Goal: Task Accomplishment & Management: Use online tool/utility

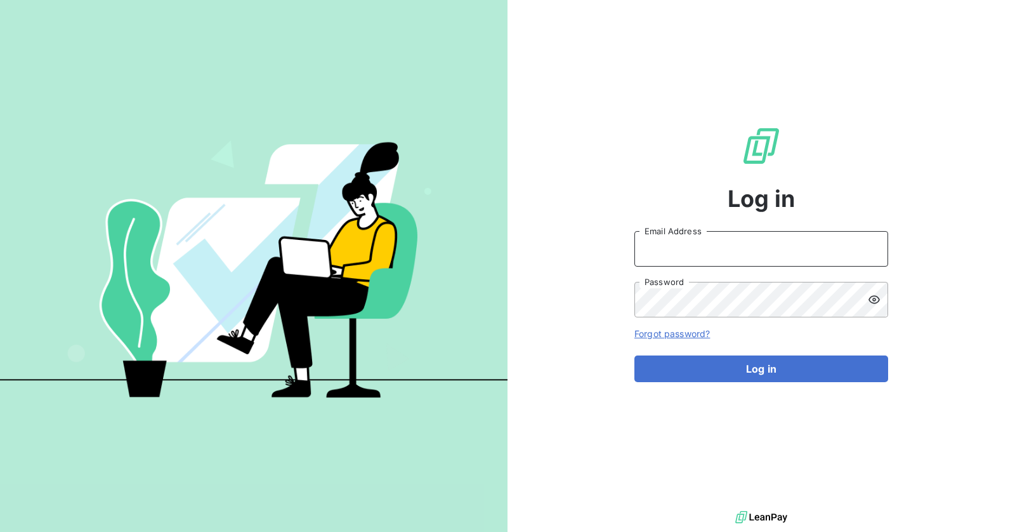
click at [699, 254] on input "Email Address" at bounding box center [762, 249] width 254 height 36
click at [755, 249] on input "admin" at bounding box center [762, 249] width 254 height 36
click at [690, 244] on input "admin@" at bounding box center [762, 249] width 254 height 36
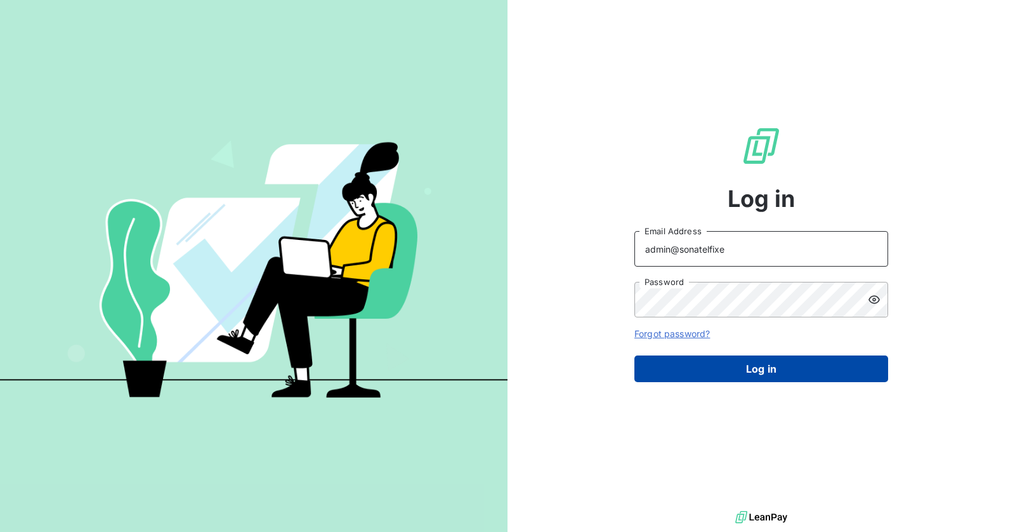
type input "admin@sonatelfixe"
click at [753, 357] on button "Log in" at bounding box center [762, 368] width 254 height 27
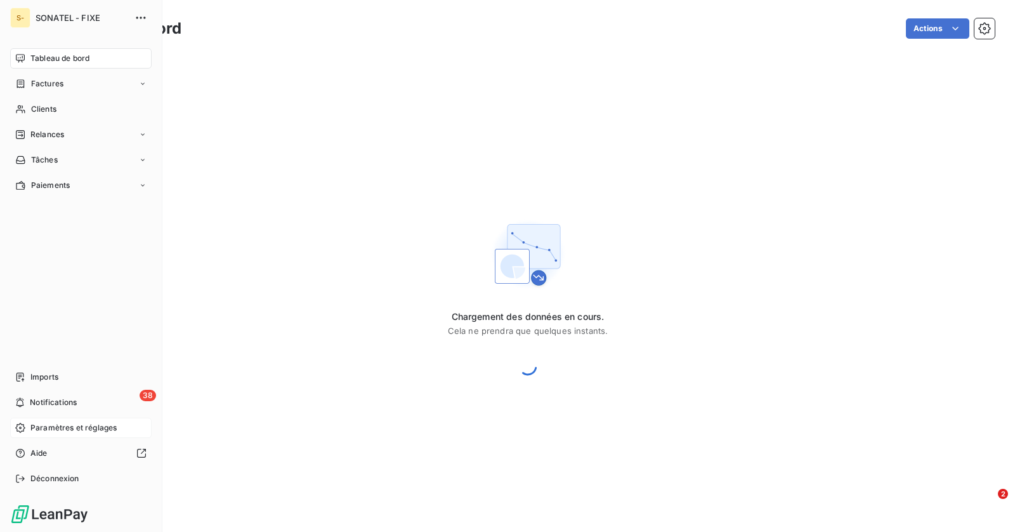
click at [28, 429] on div "Paramètres et réglages" at bounding box center [81, 428] width 142 height 20
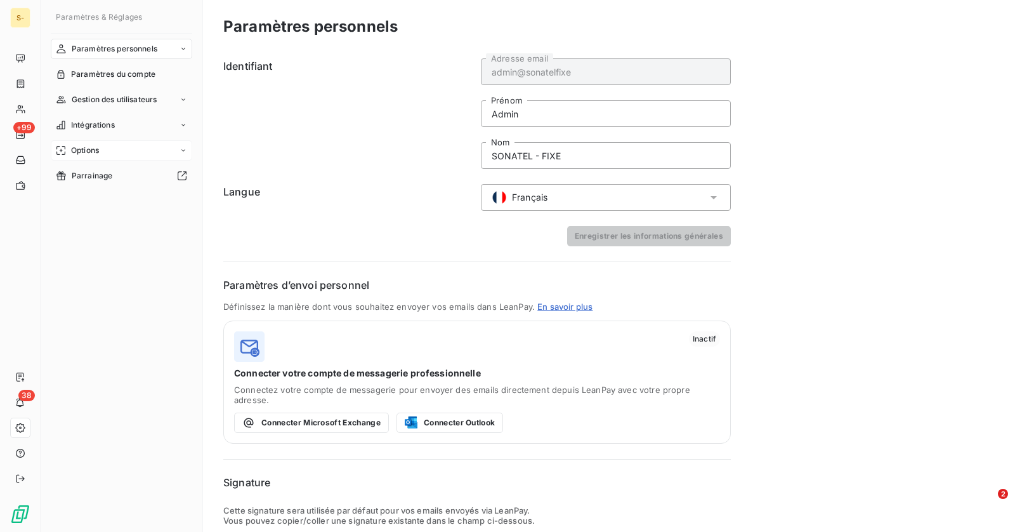
click at [180, 150] on div "Options" at bounding box center [122, 150] width 142 height 20
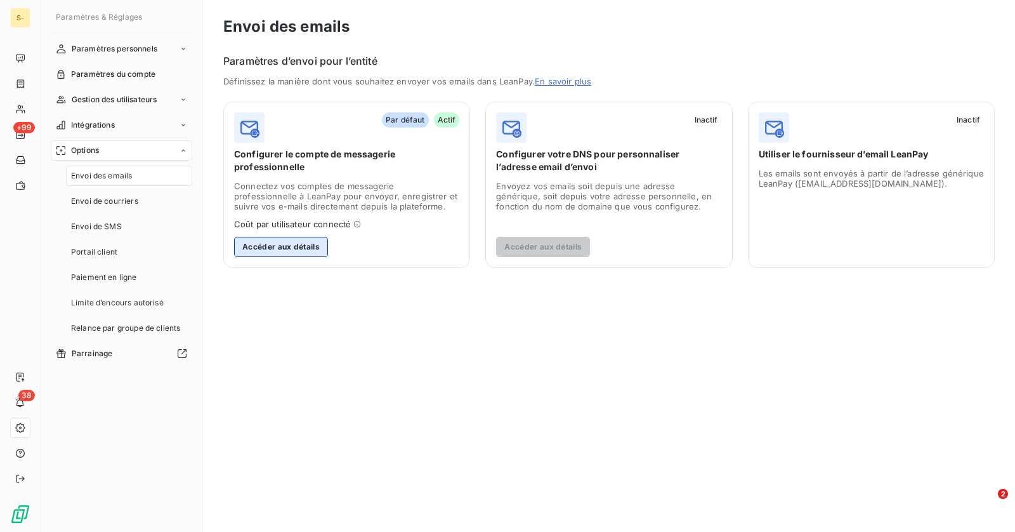
click at [304, 246] on button "Accéder aux détails" at bounding box center [281, 247] width 94 height 20
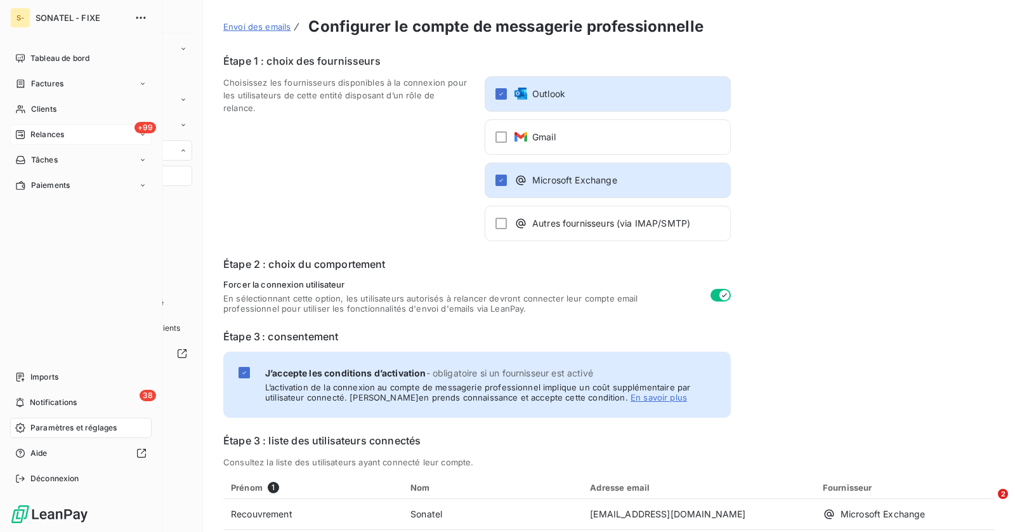
click at [48, 136] on span "Relances" at bounding box center [47, 134] width 34 height 11
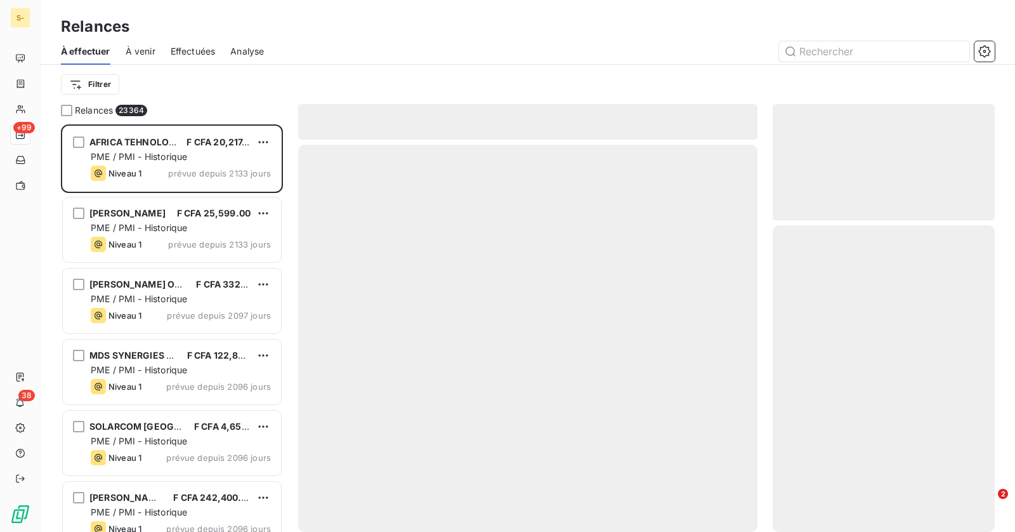
scroll to position [407, 222]
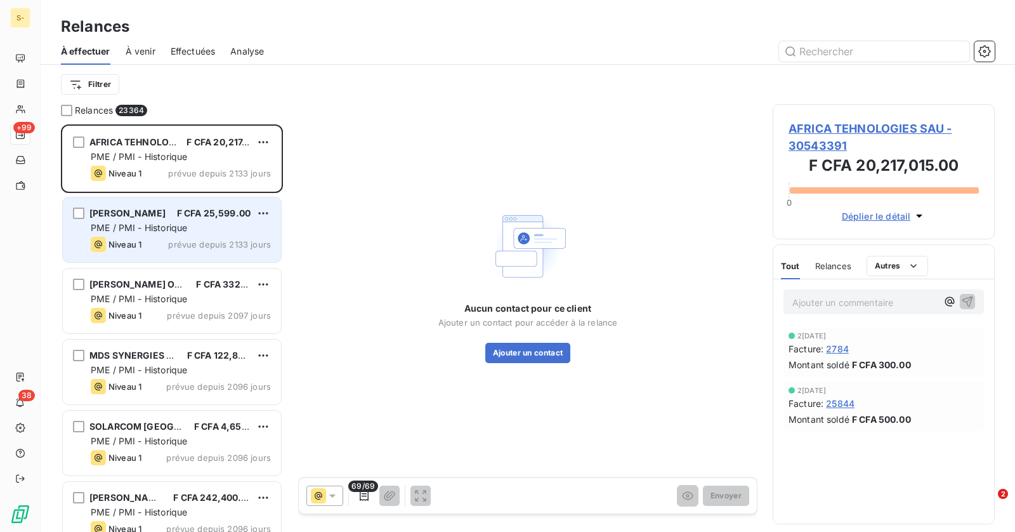
click at [154, 228] on span "PME / PMI - Historique" at bounding box center [139, 227] width 96 height 11
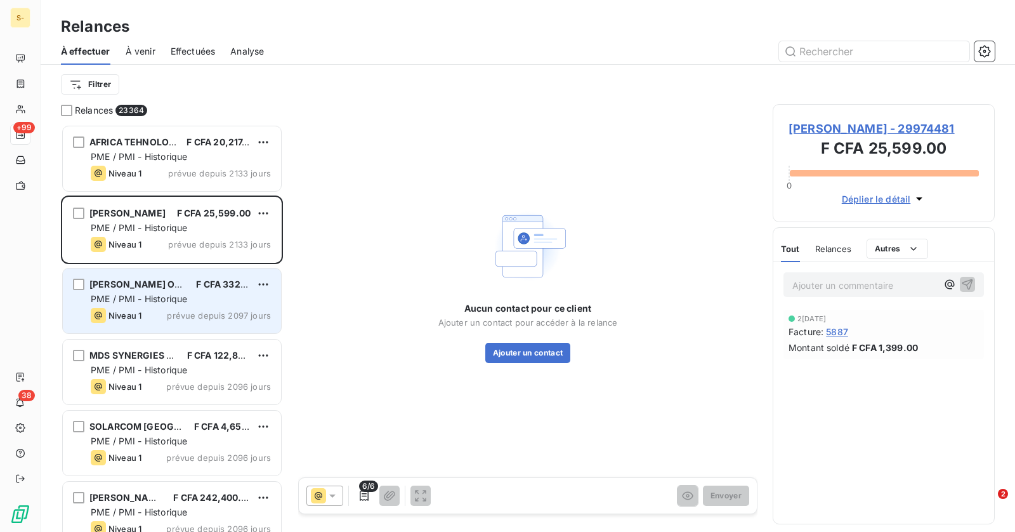
click at [160, 325] on div "OLE OLE SARL OLE OLE SARL F CFA 332,500.00 PME / PMI - Historique Niveau 1 prév…" at bounding box center [172, 300] width 218 height 65
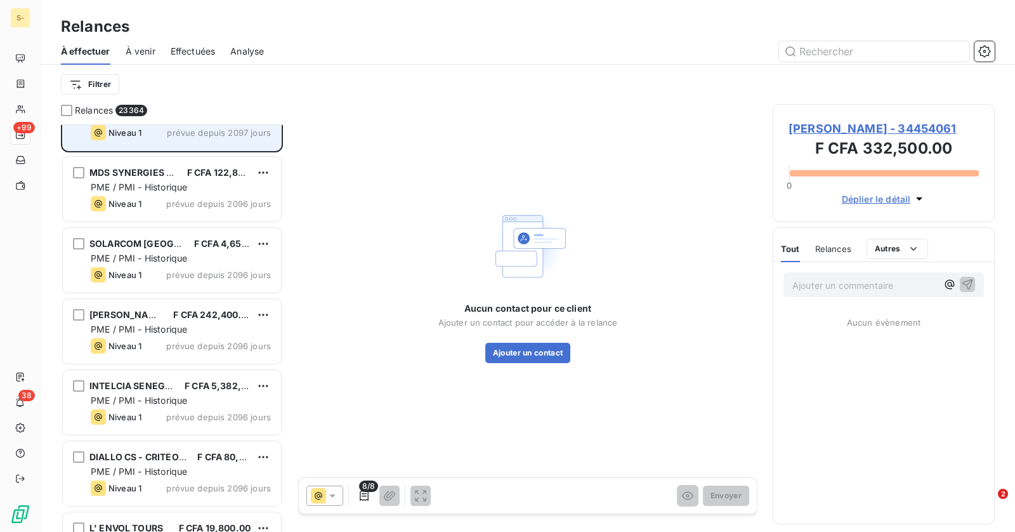
scroll to position [185, 0]
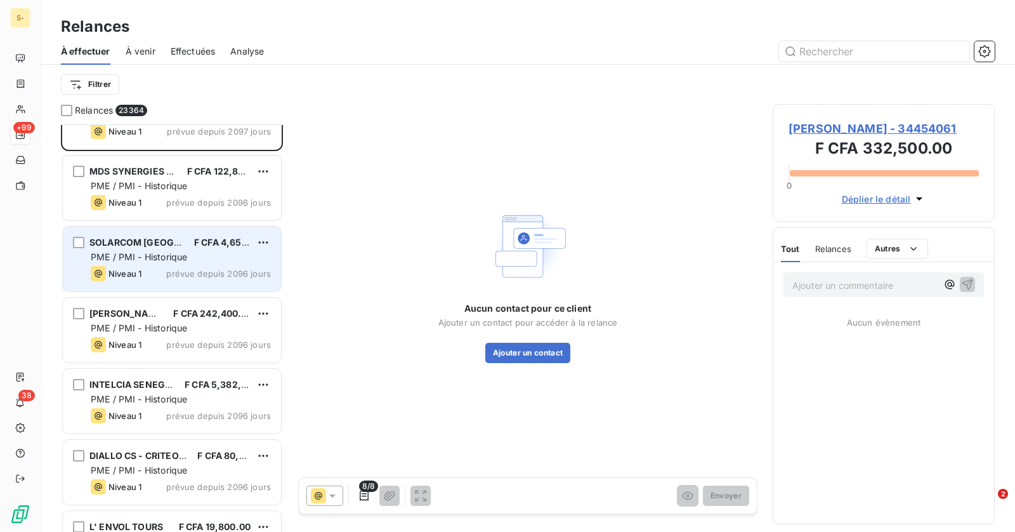
click at [150, 253] on span "PME / PMI - Historique" at bounding box center [139, 256] width 96 height 11
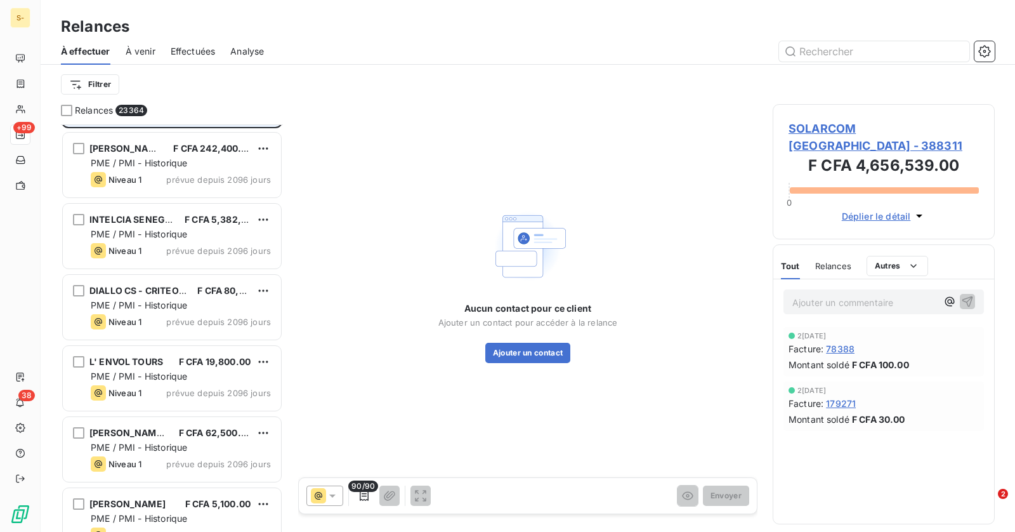
scroll to position [350, 0]
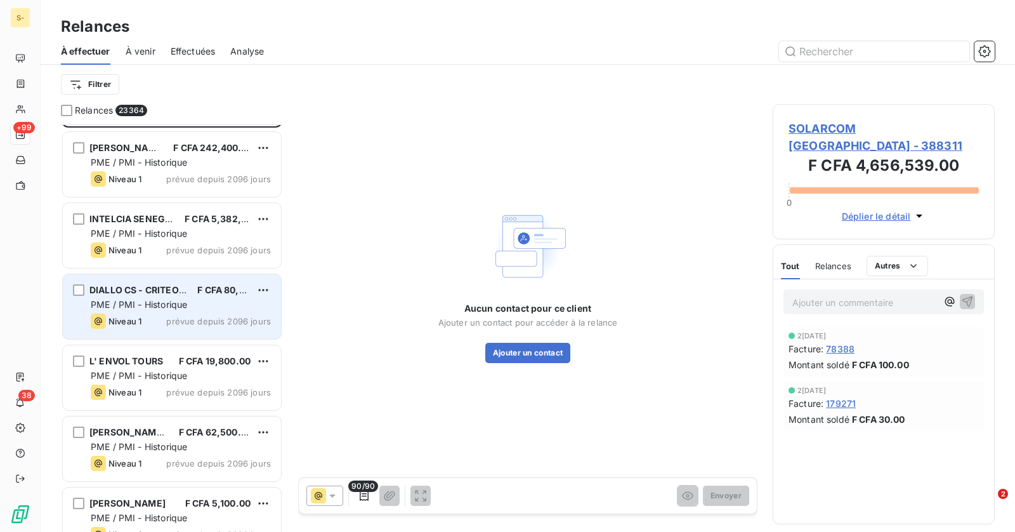
click at [171, 305] on span "PME / PMI - Historique" at bounding box center [139, 304] width 96 height 11
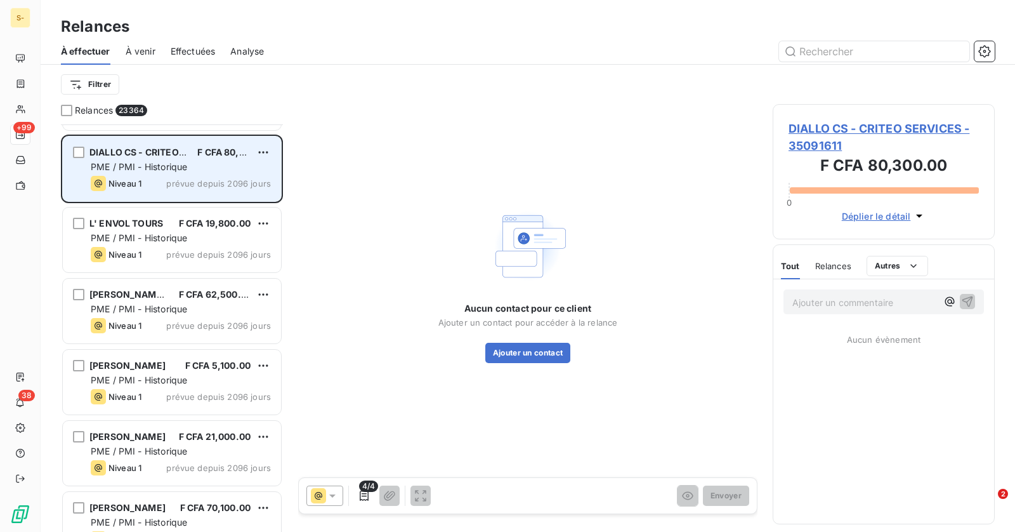
scroll to position [544, 0]
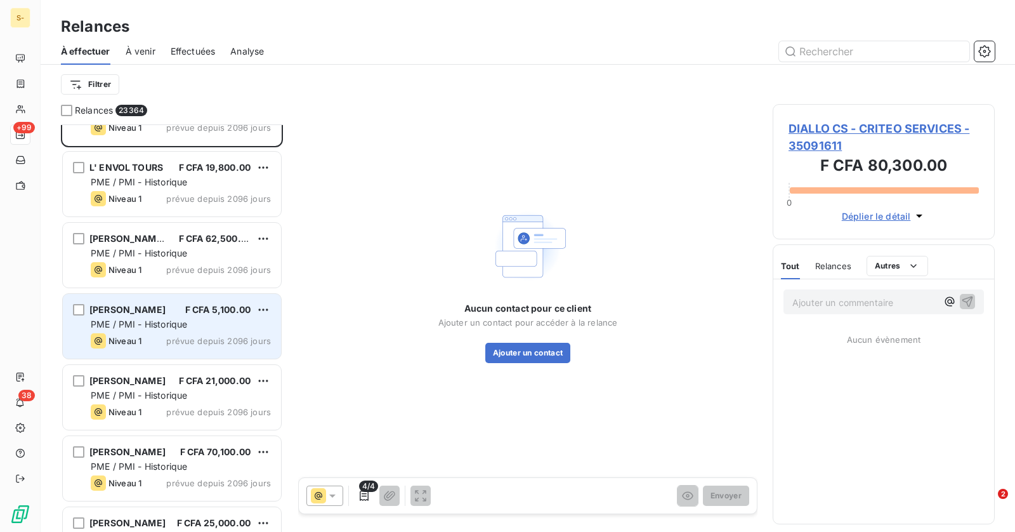
click at [161, 327] on span "PME / PMI - Historique" at bounding box center [139, 324] width 96 height 11
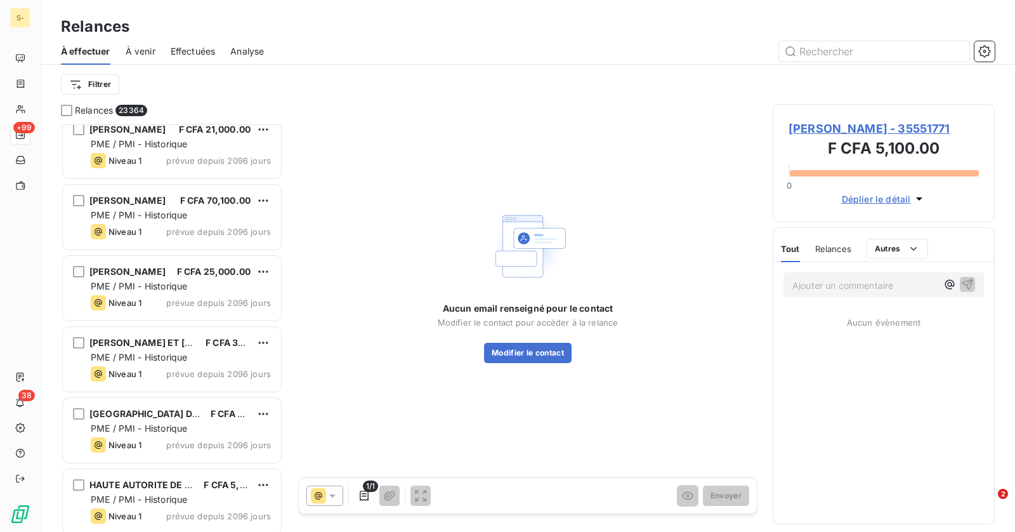
scroll to position [812, 0]
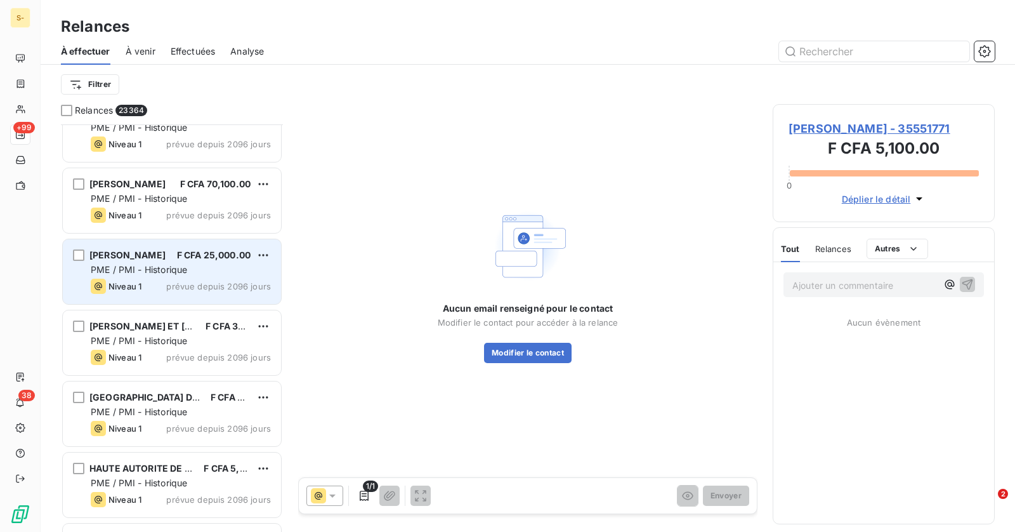
click at [157, 289] on div "Niveau 1 prévue depuis 2096 jours" at bounding box center [181, 286] width 180 height 15
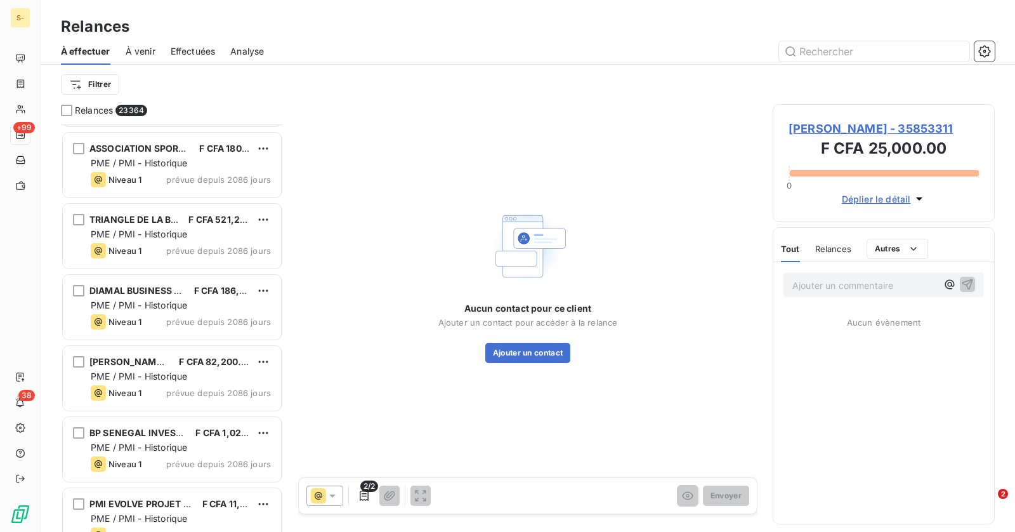
scroll to position [2573, 0]
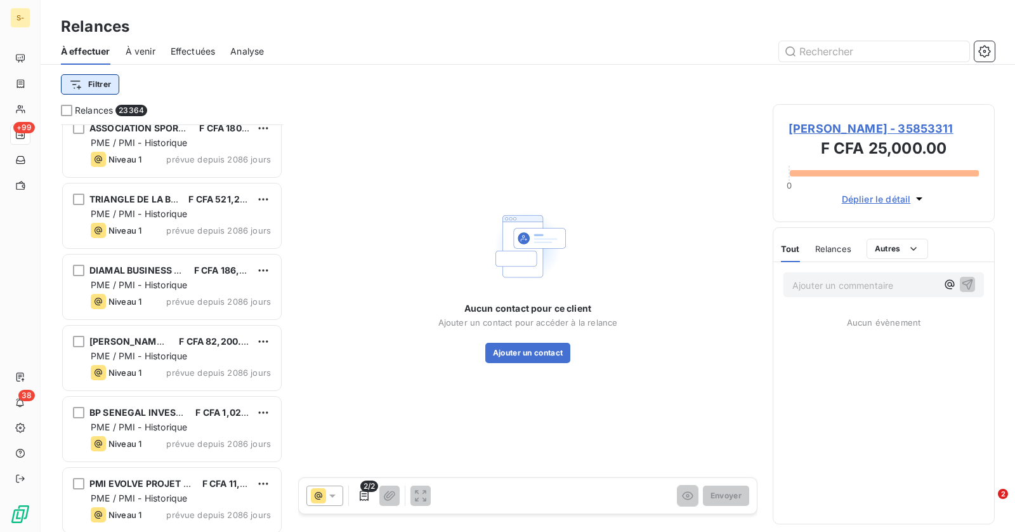
click at [107, 84] on html "S- +99 38 Relances À effectuer À venir Effectuées Analyse Filtrer Relances 2336…" at bounding box center [507, 266] width 1015 height 532
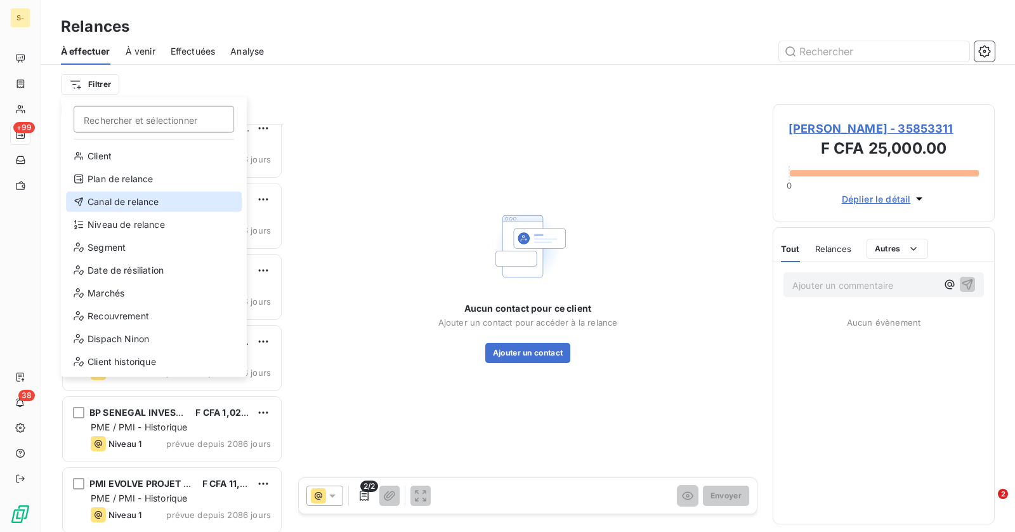
click at [126, 207] on div "Canal de relance" at bounding box center [154, 202] width 176 height 20
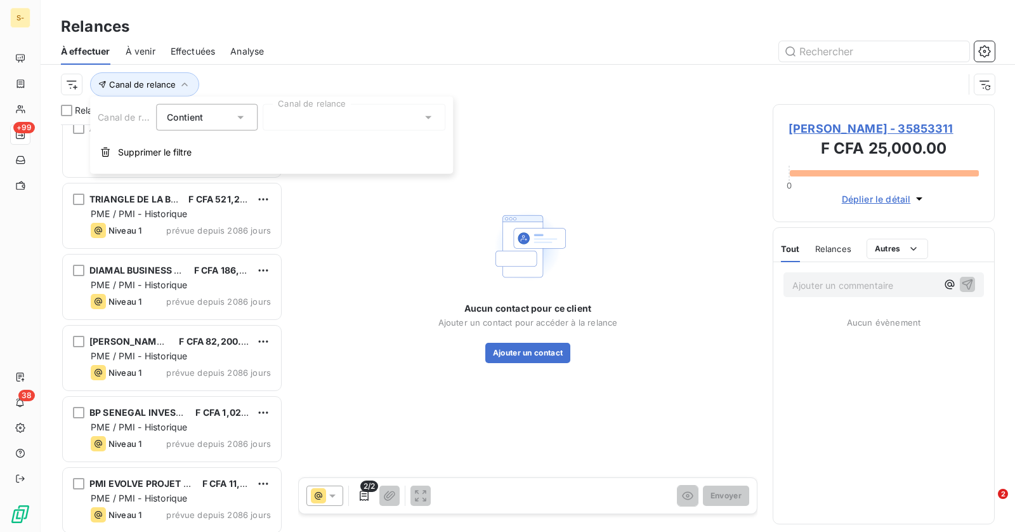
click at [304, 115] on div at bounding box center [354, 117] width 183 height 27
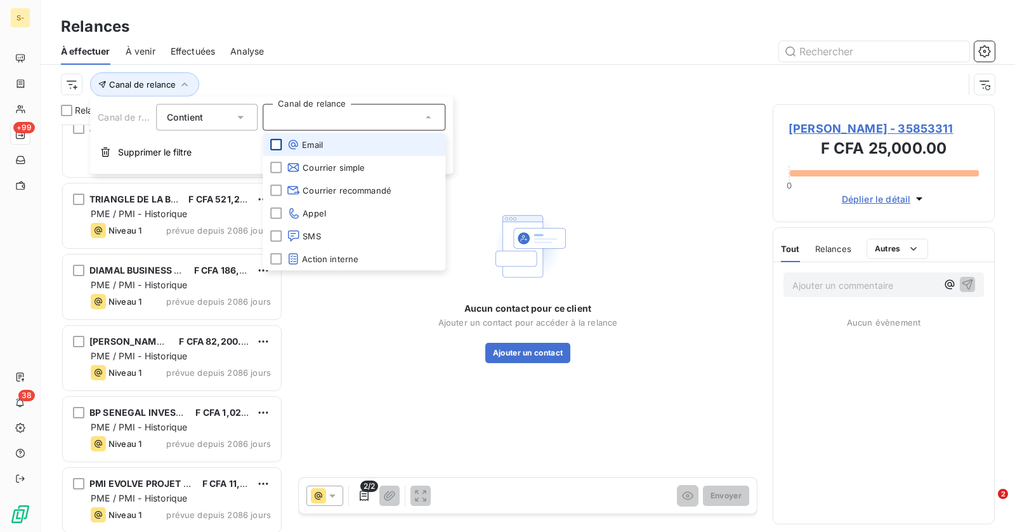
click at [280, 145] on div at bounding box center [275, 144] width 11 height 11
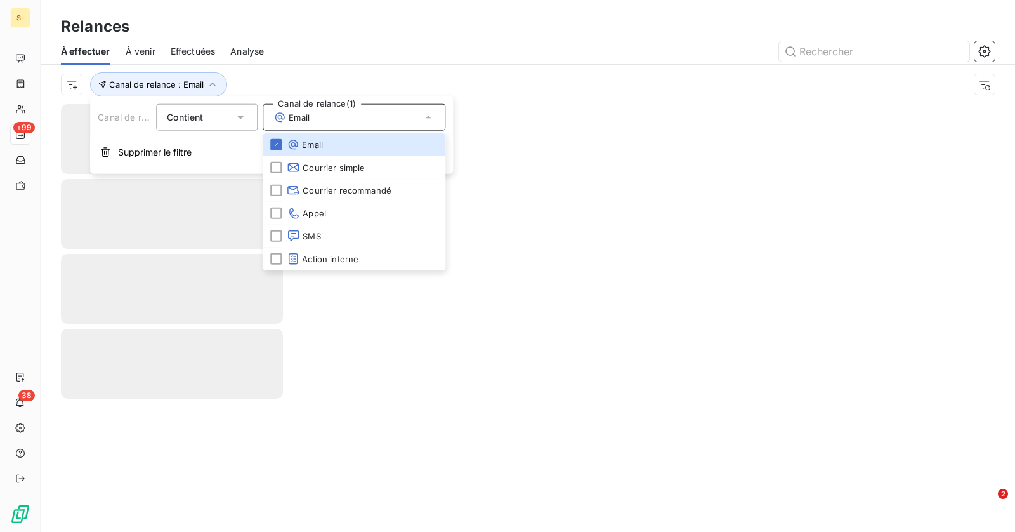
click at [327, 53] on div at bounding box center [637, 51] width 716 height 20
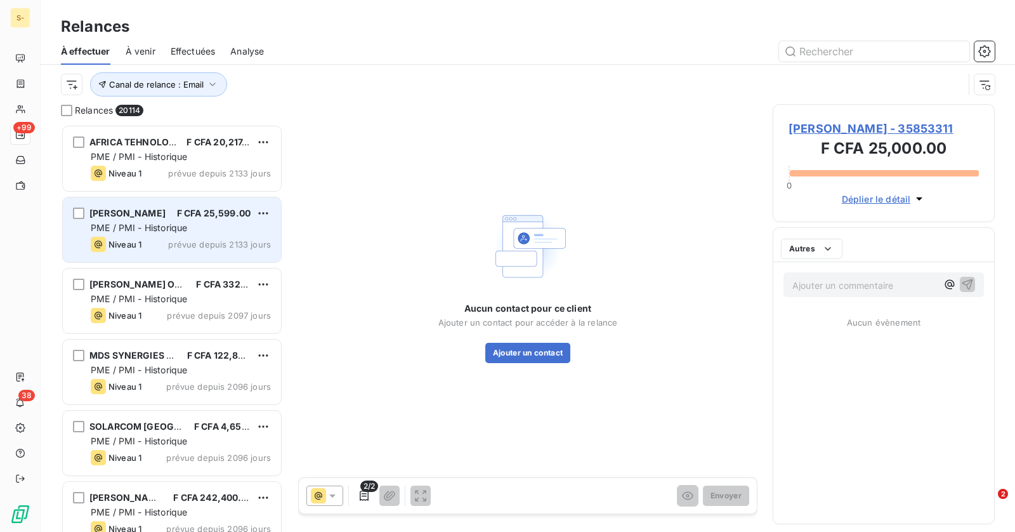
scroll to position [407, 222]
click at [162, 261] on div "[PERSON_NAME] F CFA 25,599.00 PME / PMI - Historique Niveau 1 prévue depuis 213…" at bounding box center [172, 229] width 218 height 65
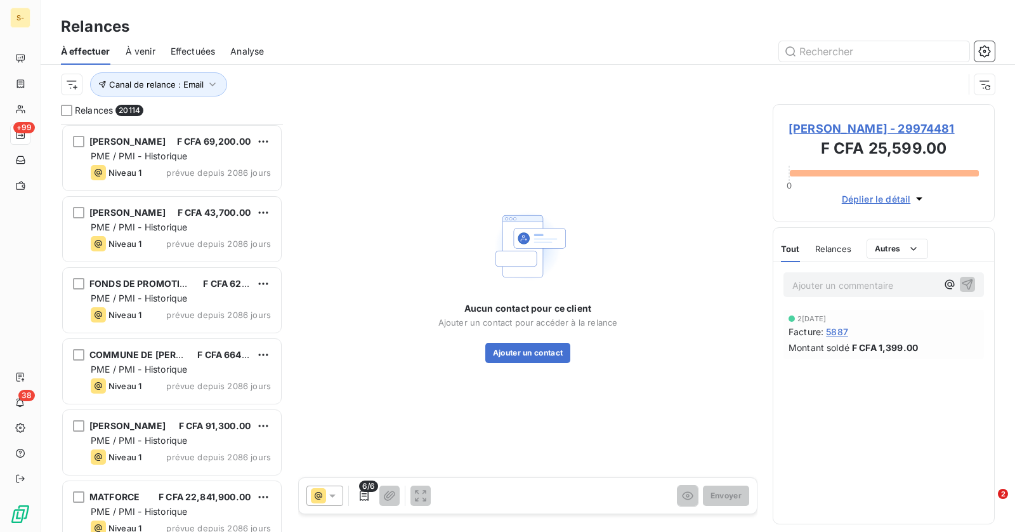
scroll to position [3420, 0]
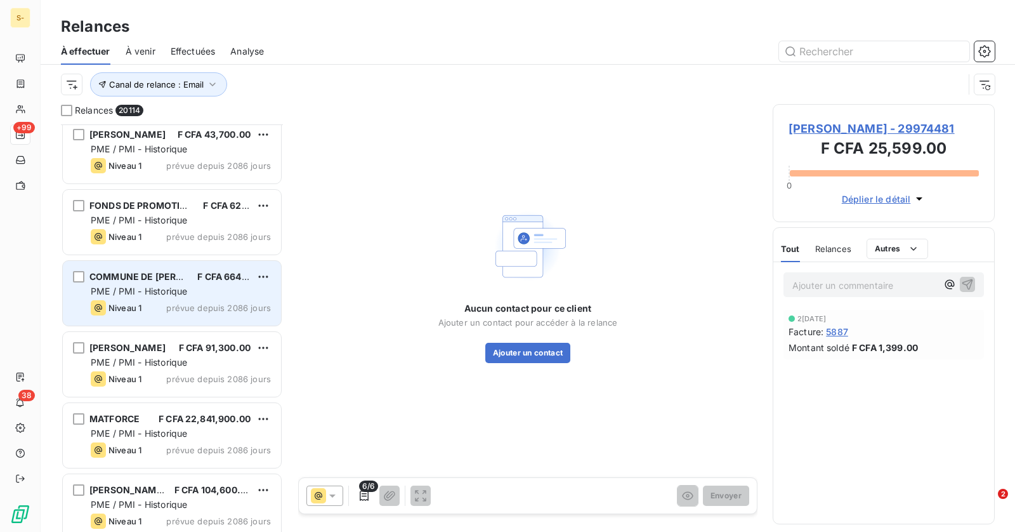
click at [190, 286] on div "PME / PMI - Historique" at bounding box center [181, 291] width 180 height 13
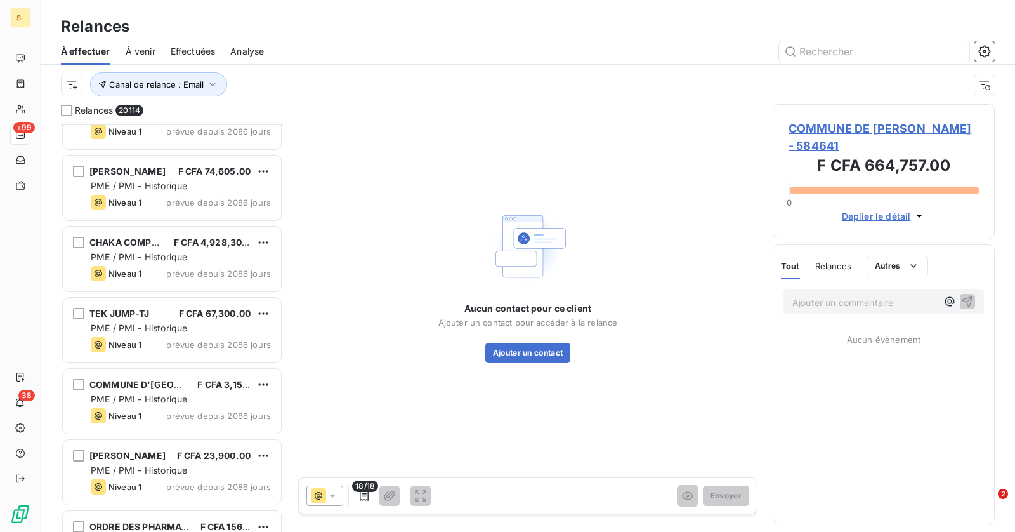
scroll to position [7293, 0]
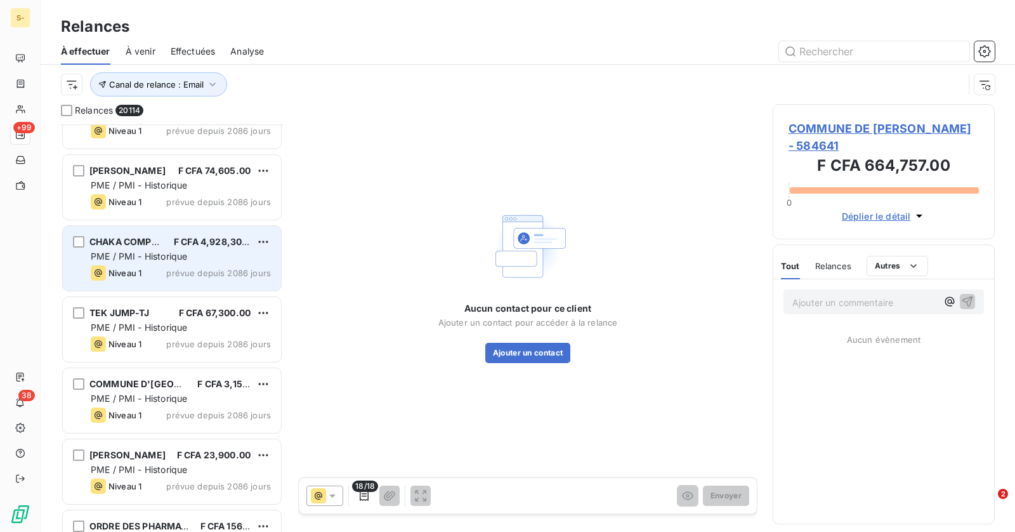
click at [187, 262] on div "CHAKA COMPUTER F CFA 4,928,300.00 PME / PMI - Historique Niveau 1 prévue depuis…" at bounding box center [172, 258] width 218 height 65
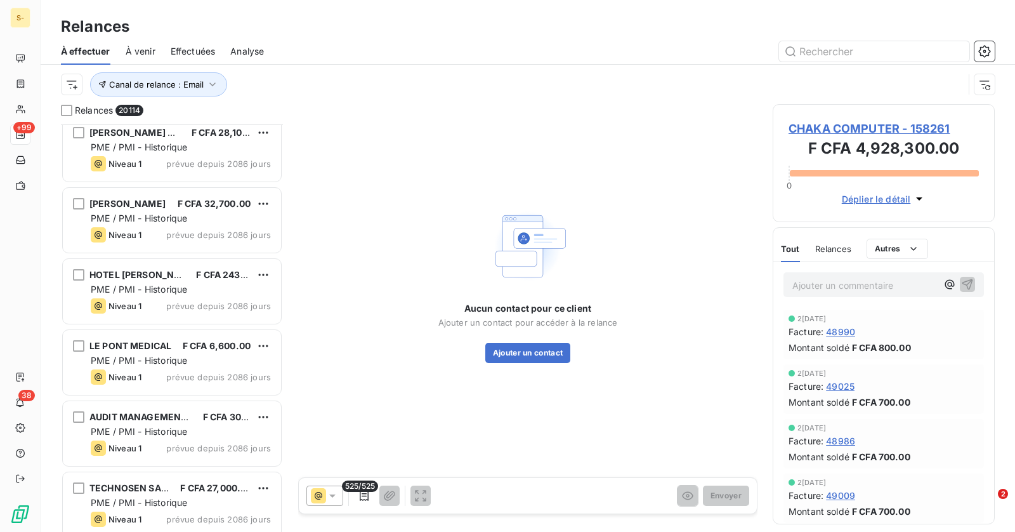
scroll to position [11591, 0]
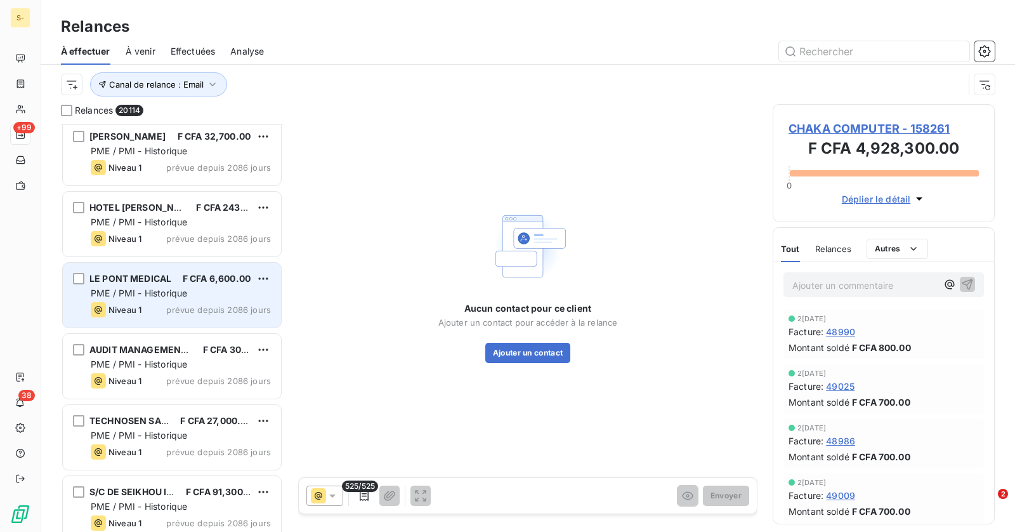
click at [188, 294] on div "PME / PMI - Historique" at bounding box center [181, 293] width 180 height 13
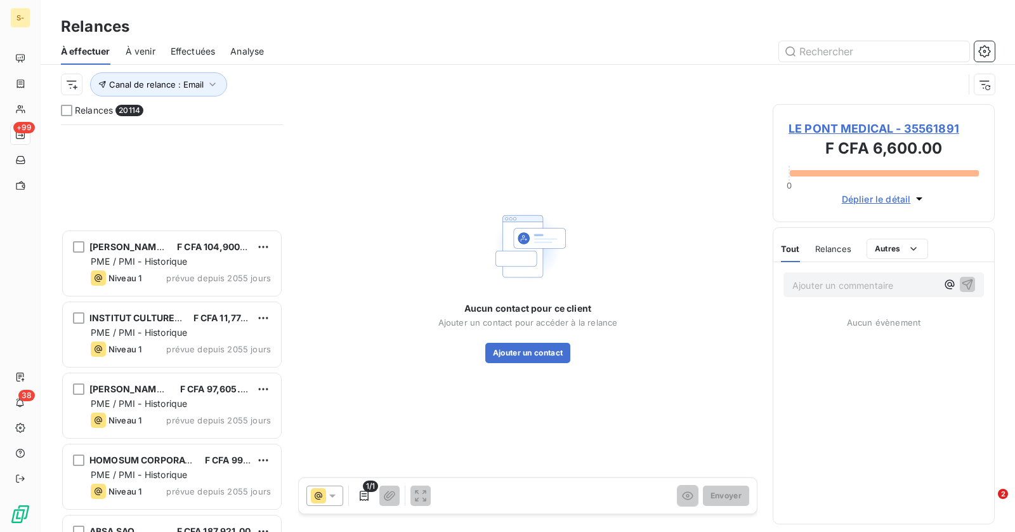
scroll to position [20689, 0]
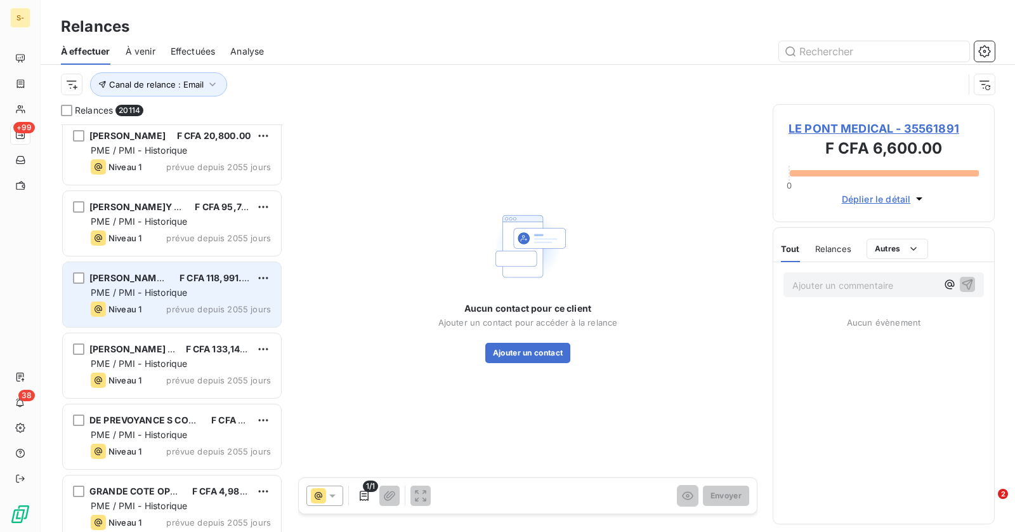
click at [191, 309] on span "prévue depuis 2055 jours" at bounding box center [218, 309] width 105 height 10
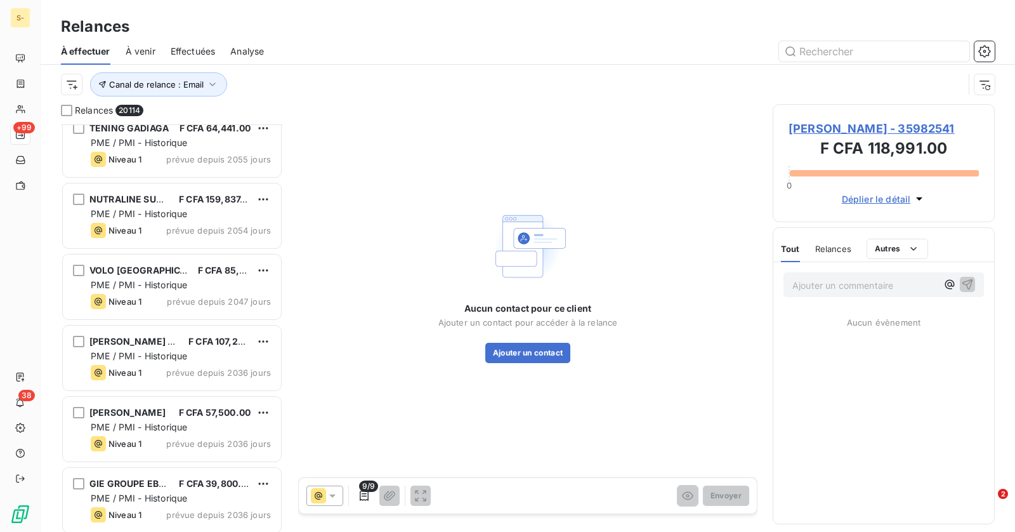
scroll to position [26886, 0]
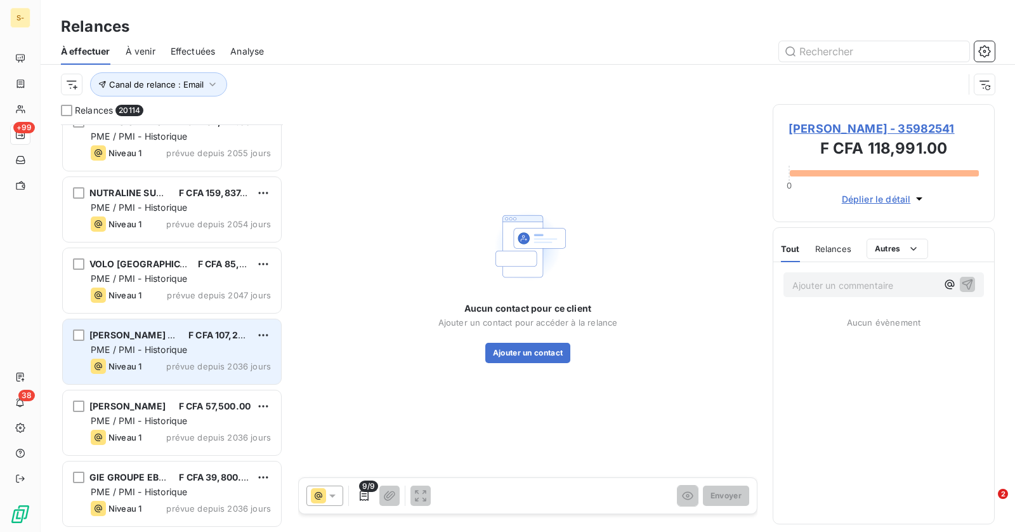
click at [204, 340] on div "F CFA 107,200.00" at bounding box center [219, 335] width 62 height 13
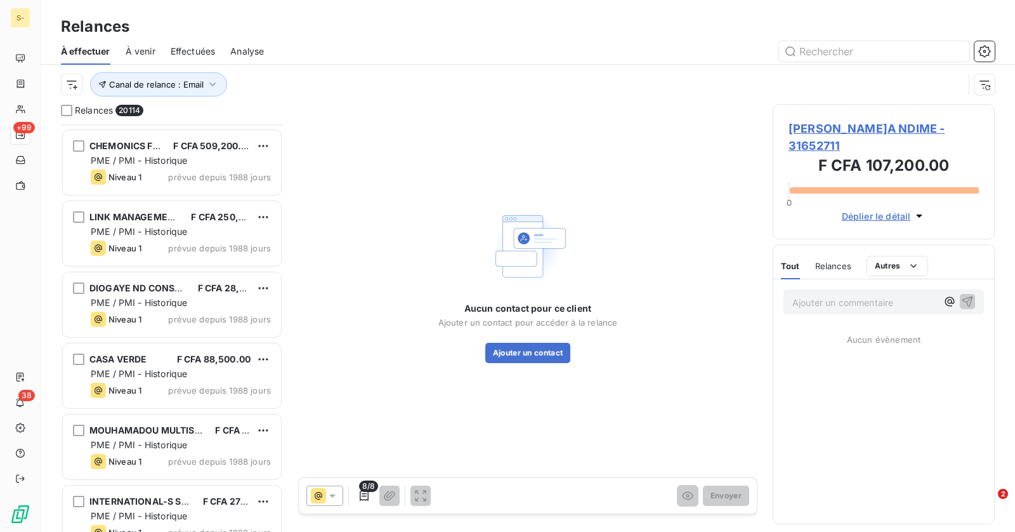
scroll to position [46899, 0]
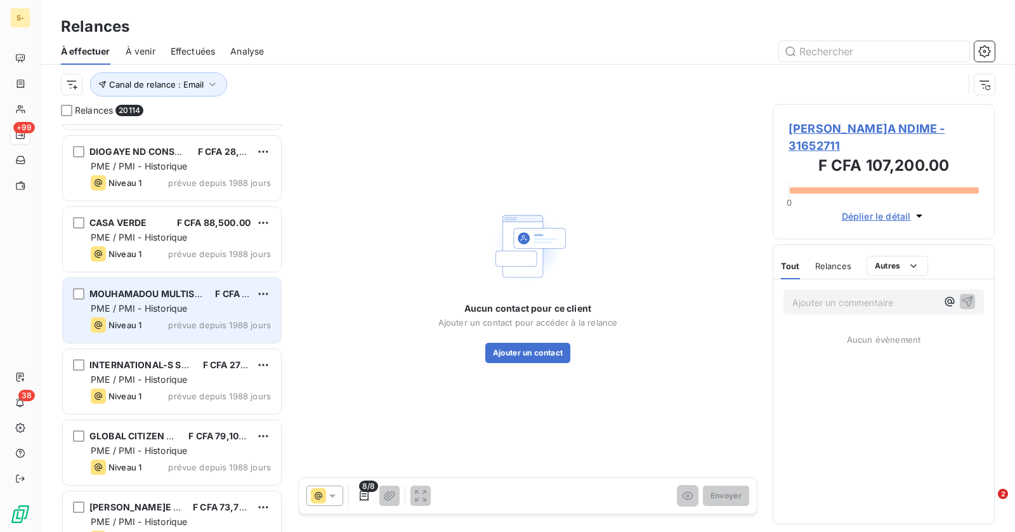
click at [192, 325] on span "prévue depuis 1988 jours" at bounding box center [219, 325] width 103 height 10
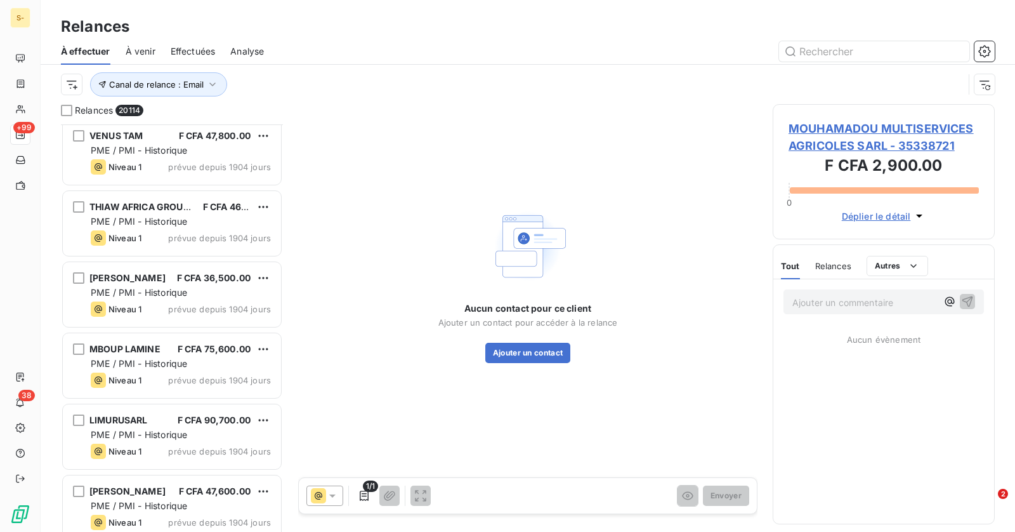
scroll to position [62206, 0]
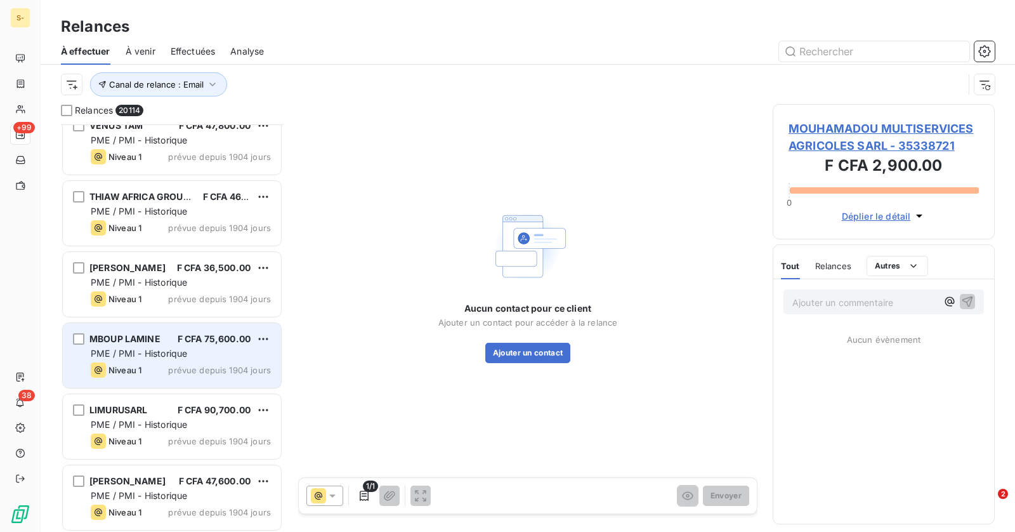
click at [185, 357] on span "PME / PMI - Historique" at bounding box center [139, 353] width 96 height 11
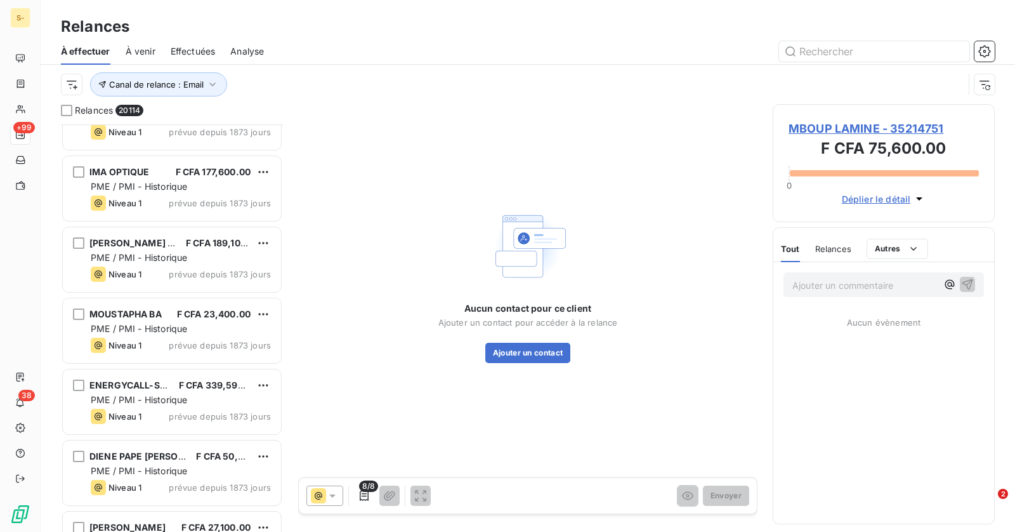
scroll to position [71686, 0]
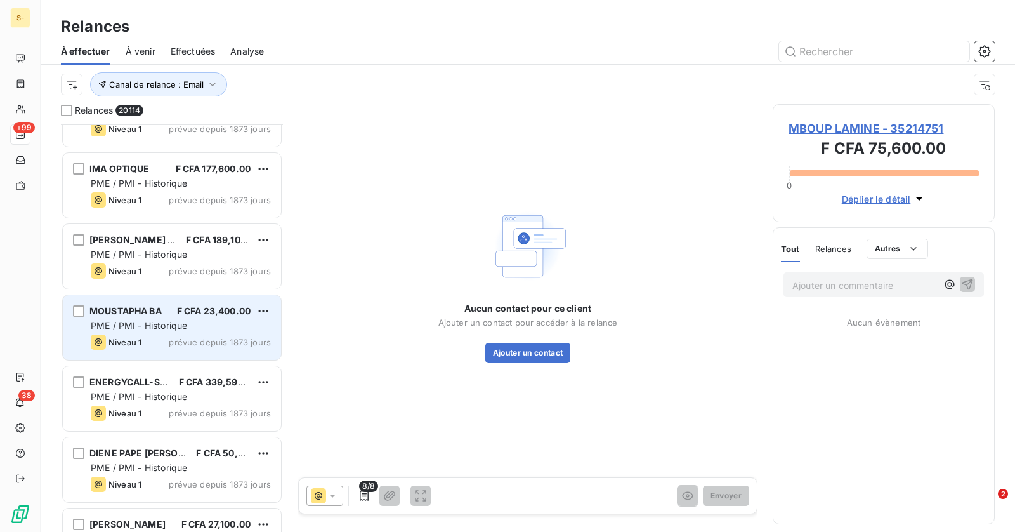
click at [190, 335] on div "Niveau 1 prévue depuis 1873 jours" at bounding box center [181, 341] width 180 height 15
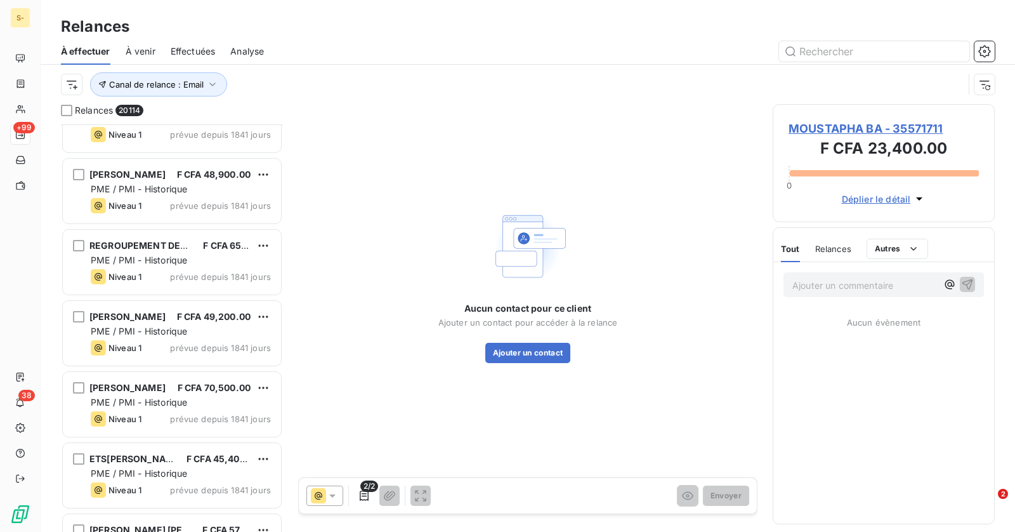
scroll to position [91300, 0]
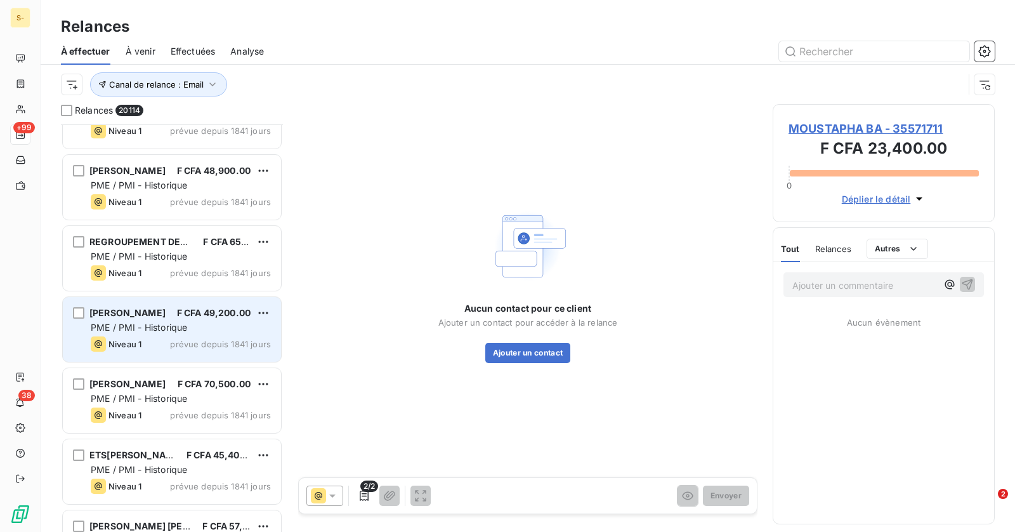
click at [206, 347] on span "prévue depuis 1841 jours" at bounding box center [220, 344] width 101 height 10
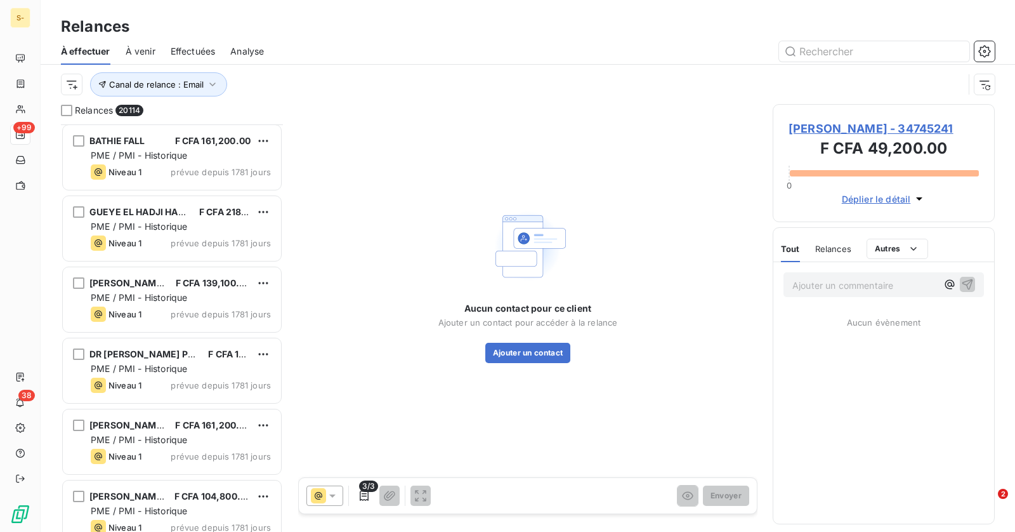
scroll to position [123600, 0]
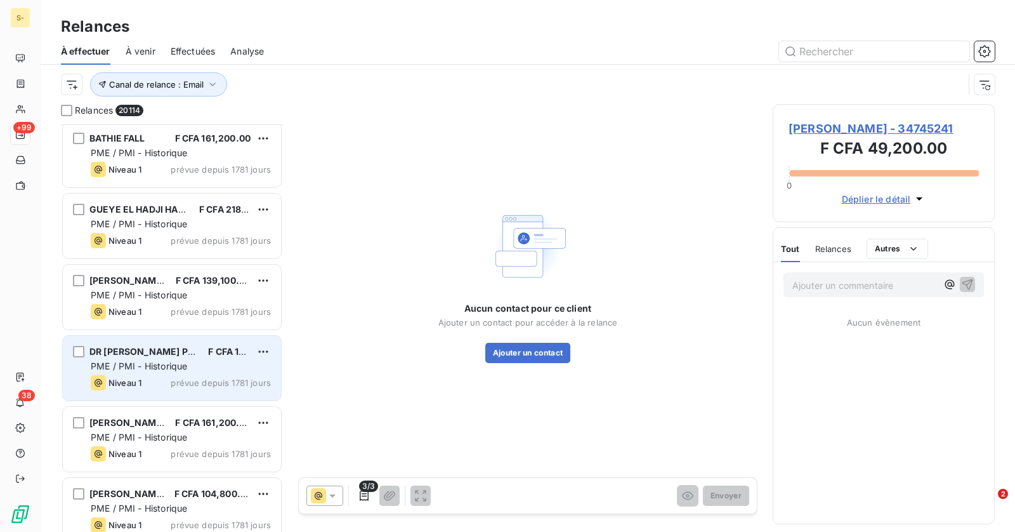
click at [219, 378] on span "prévue depuis 1781 jours" at bounding box center [221, 383] width 100 height 10
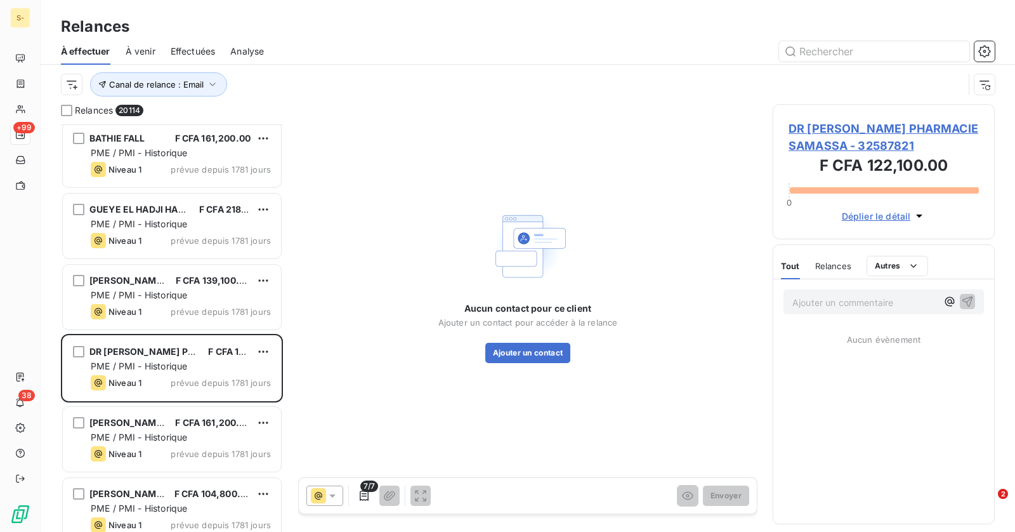
click at [194, 45] on span "Effectuées" at bounding box center [193, 51] width 45 height 13
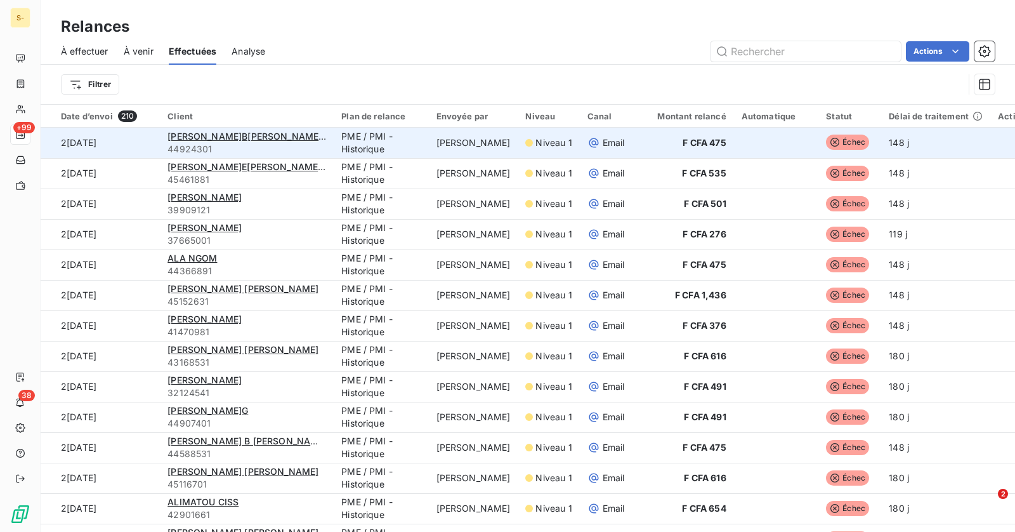
click at [388, 145] on td "PME / PMI - Historique" at bounding box center [381, 143] width 95 height 30
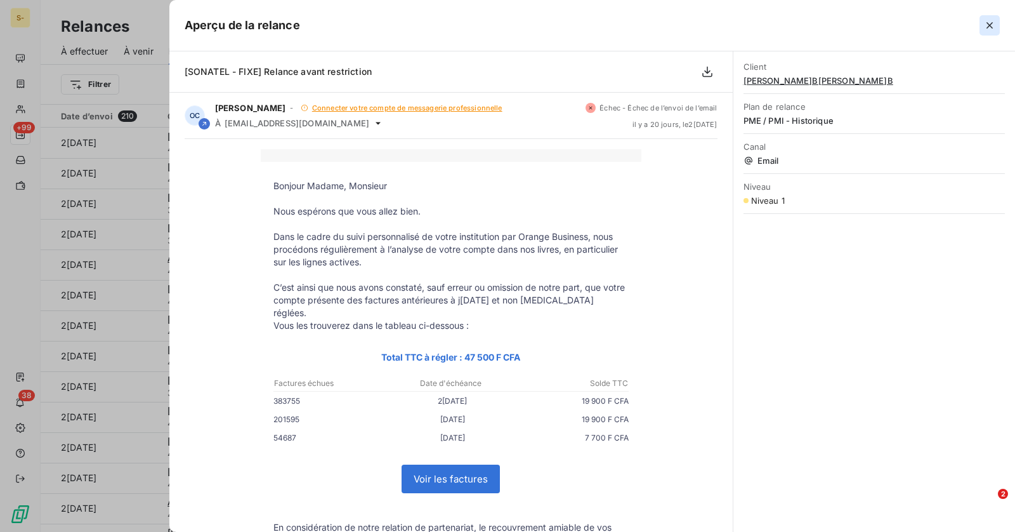
click at [989, 20] on icon "button" at bounding box center [990, 25] width 13 height 13
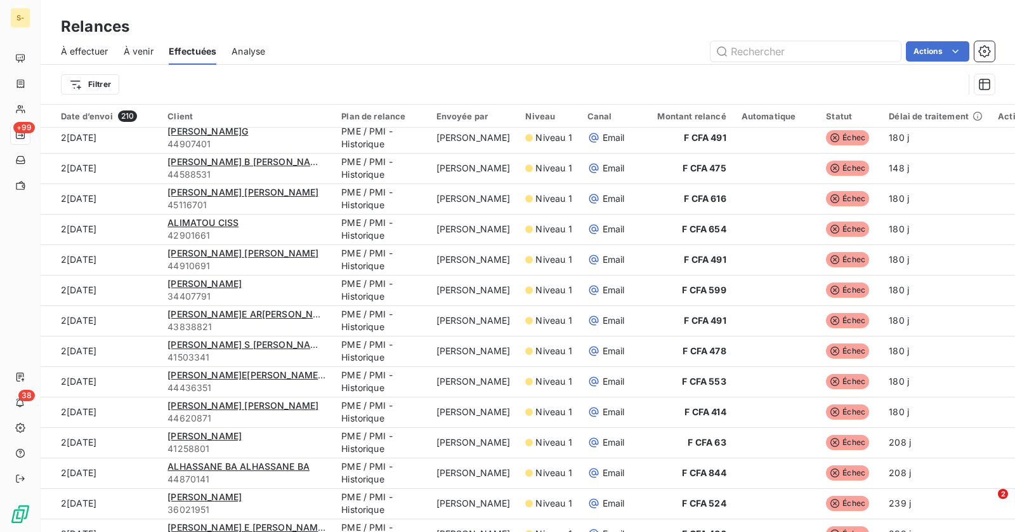
scroll to position [275, 0]
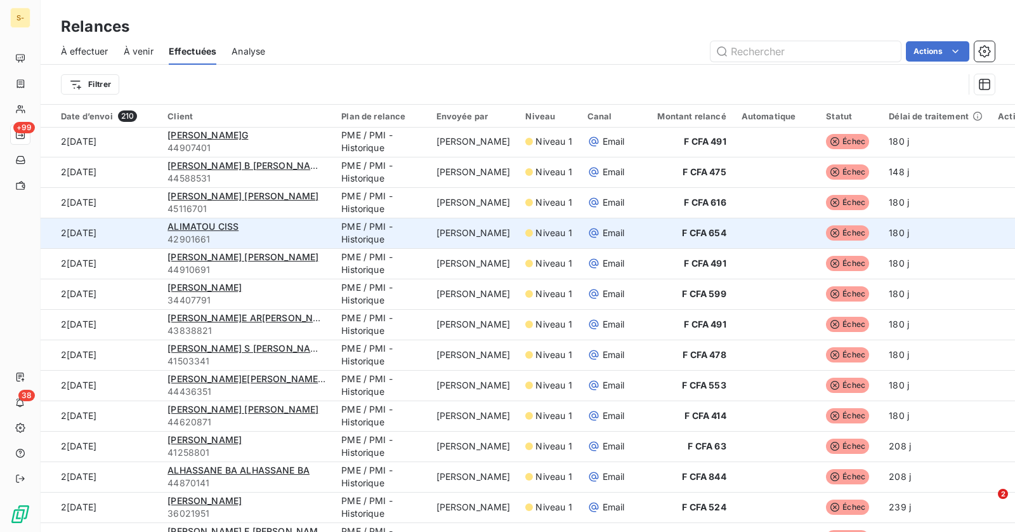
click at [371, 232] on td "PME / PMI - Historique" at bounding box center [381, 233] width 95 height 30
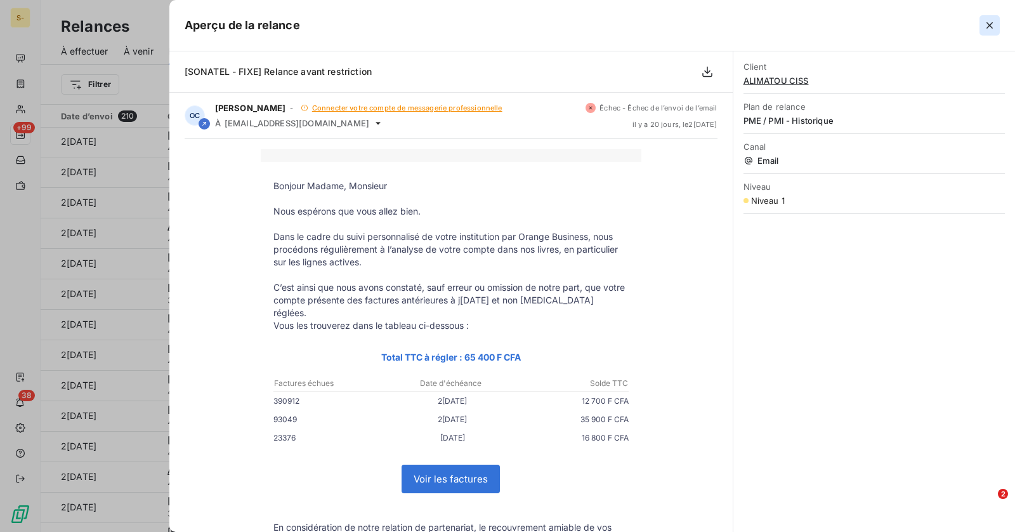
click at [992, 29] on icon "button" at bounding box center [990, 25] width 13 height 13
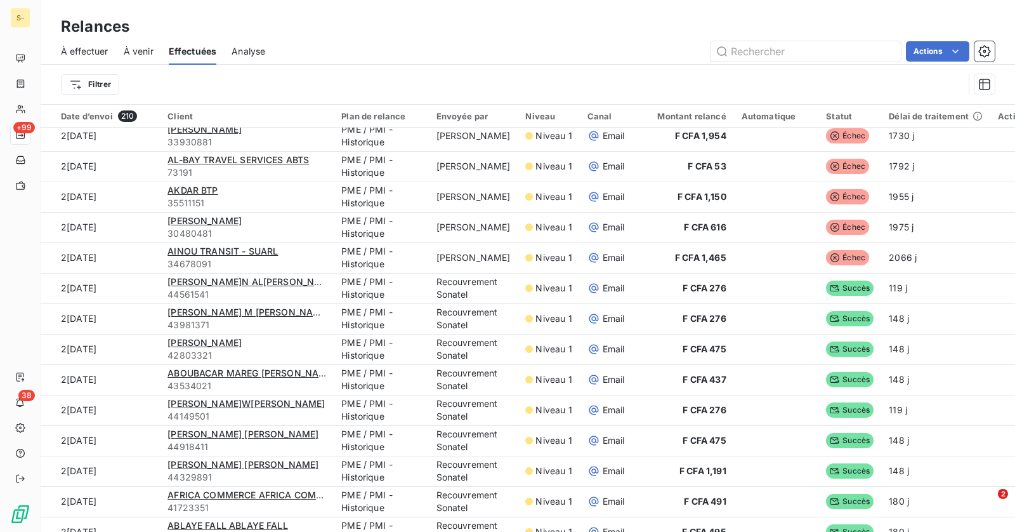
scroll to position [1374, 0]
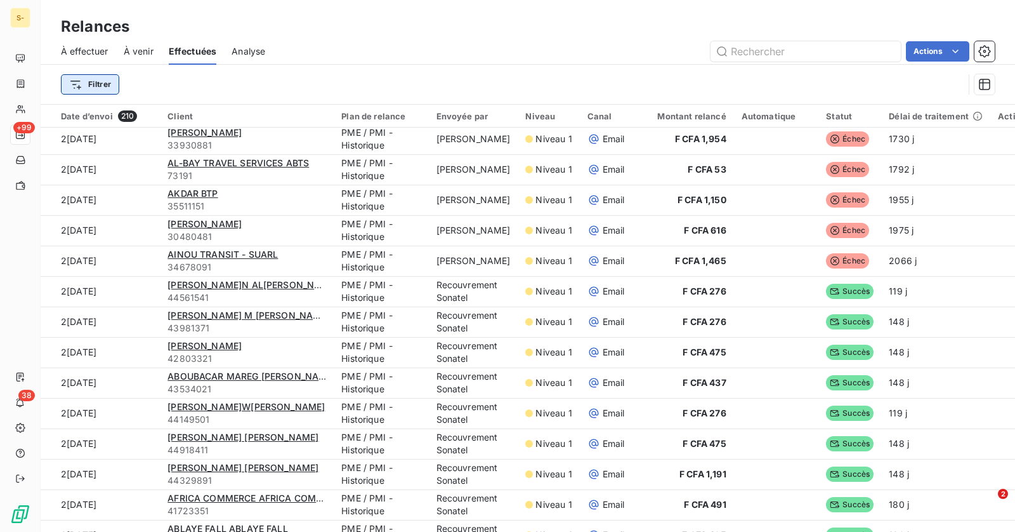
click at [93, 84] on html "S- +99 38 Relances À effectuer À venir Effectuées Analyse Actions Filtrer Date …" at bounding box center [507, 266] width 1015 height 532
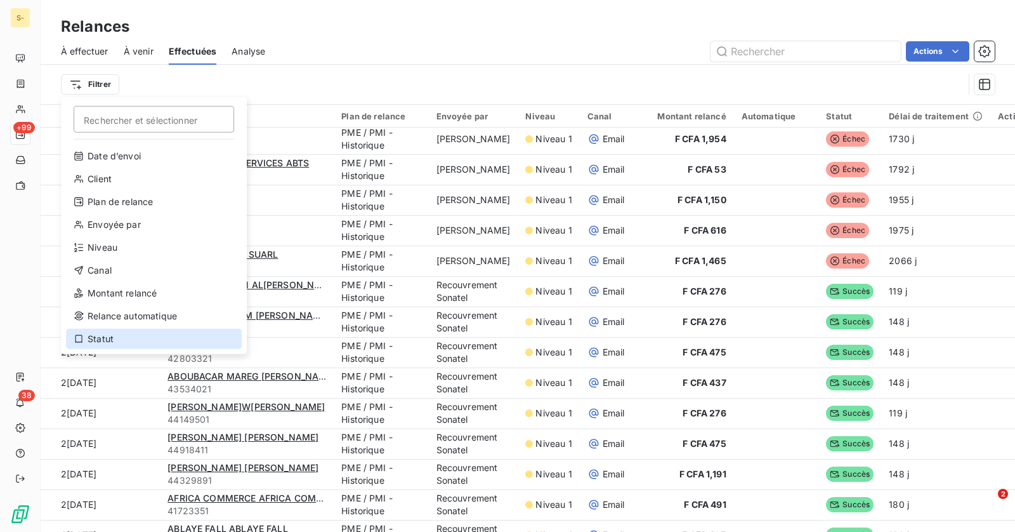
click at [133, 336] on div "Statut" at bounding box center [154, 339] width 176 height 20
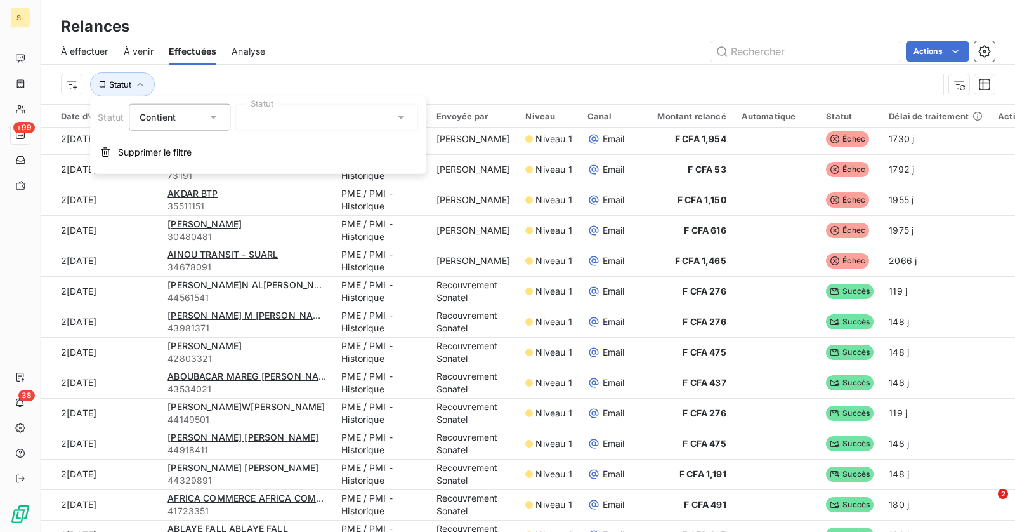
click at [275, 116] on div at bounding box center [326, 117] width 183 height 27
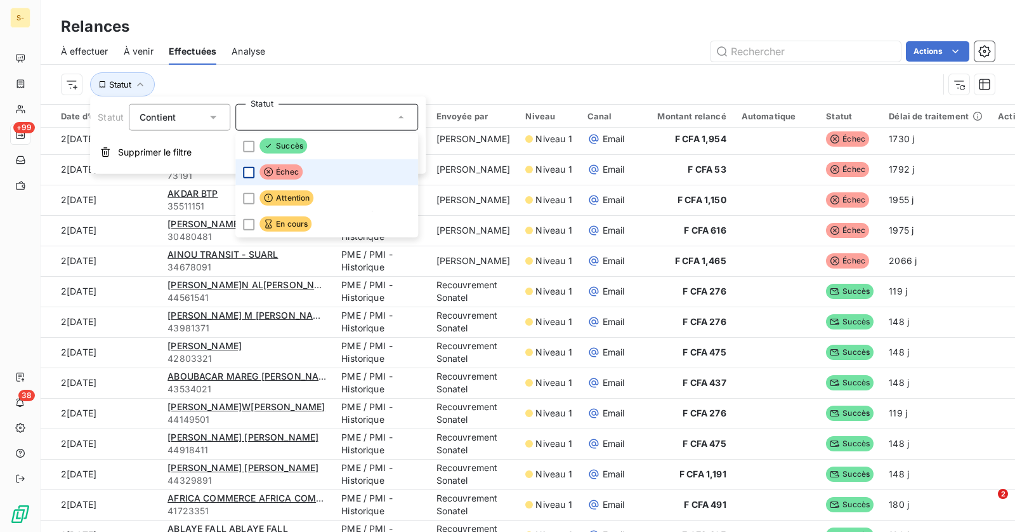
click at [247, 171] on div at bounding box center [248, 171] width 11 height 11
click at [381, 70] on div "Statut : Échec" at bounding box center [528, 84] width 934 height 39
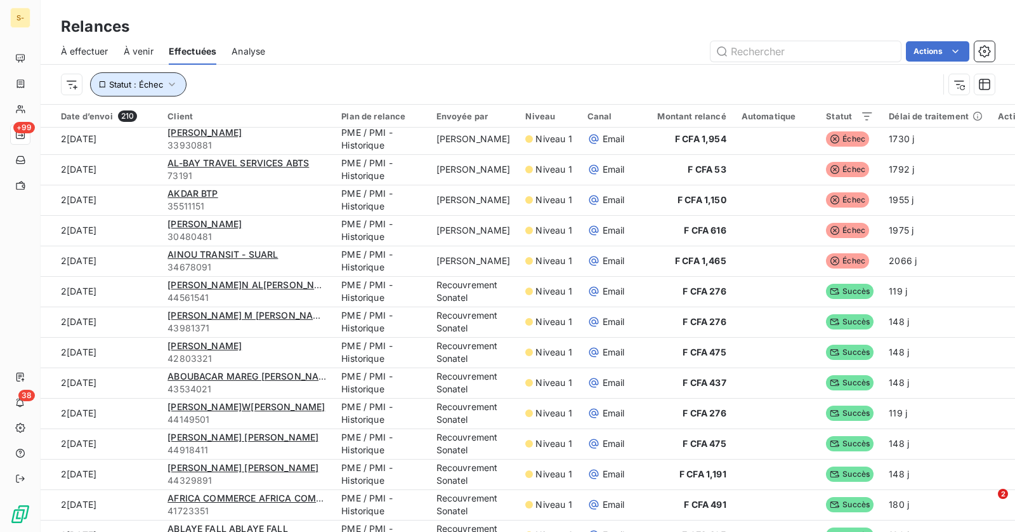
click at [170, 83] on icon "button" at bounding box center [172, 84] width 13 height 13
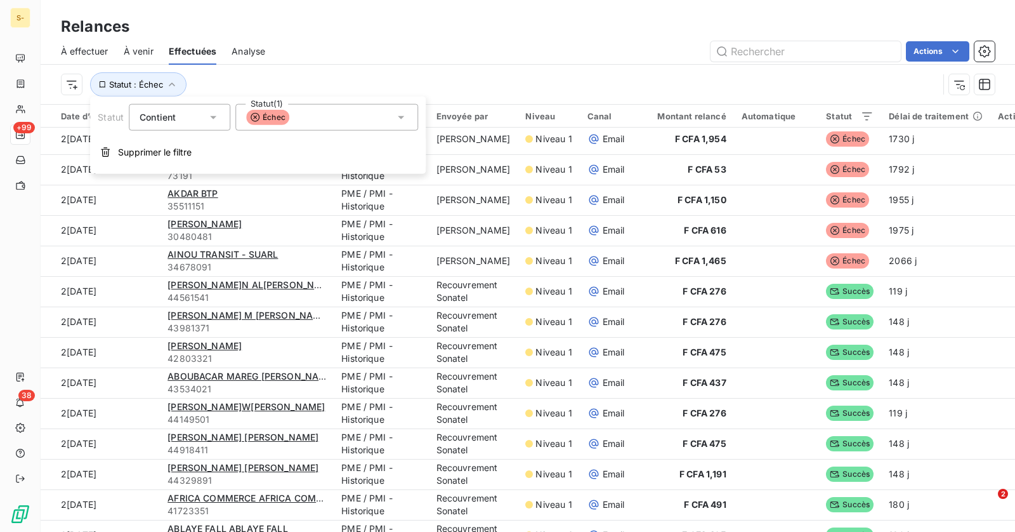
click at [194, 120] on div "Contient is" at bounding box center [173, 118] width 67 height 18
click at [339, 124] on div "Échec" at bounding box center [326, 117] width 183 height 27
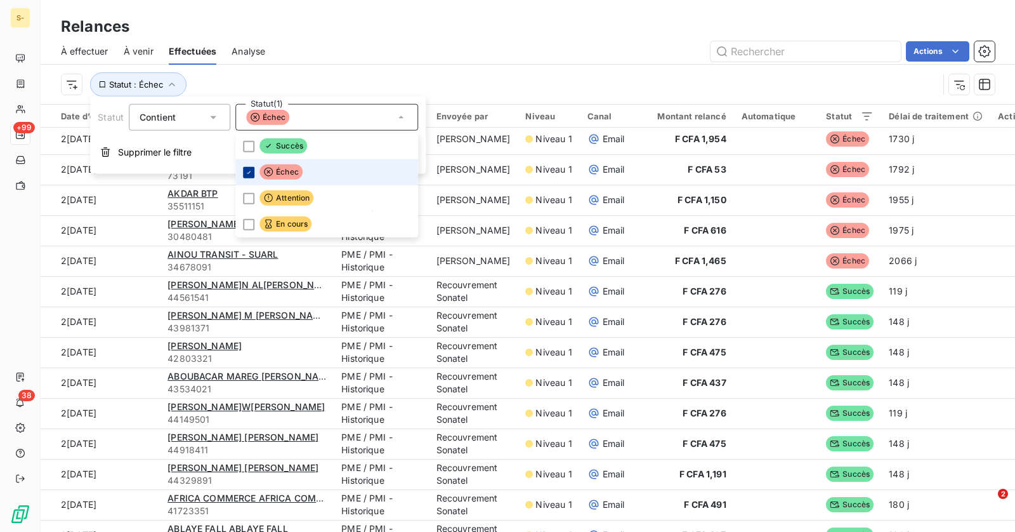
click at [247, 166] on div at bounding box center [248, 171] width 11 height 11
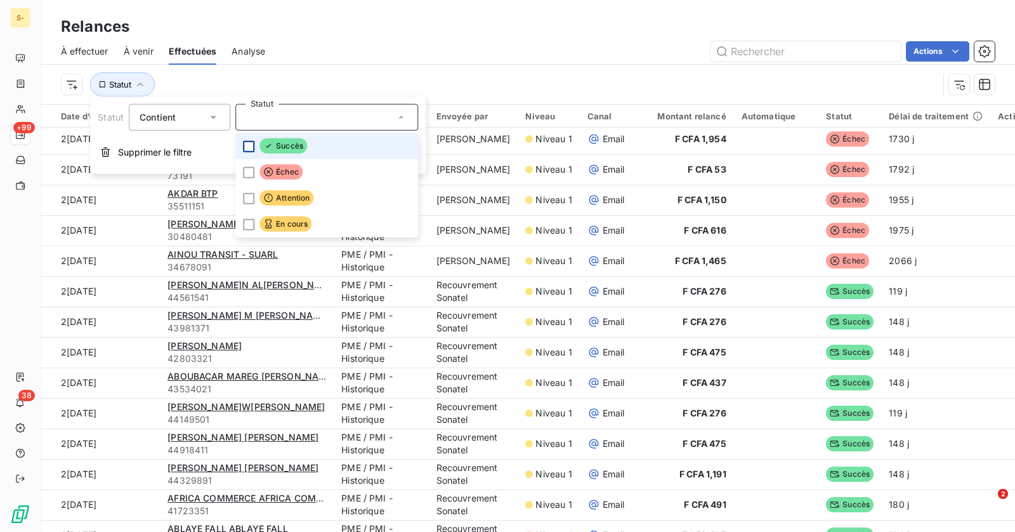
click at [246, 148] on div at bounding box center [248, 145] width 11 height 11
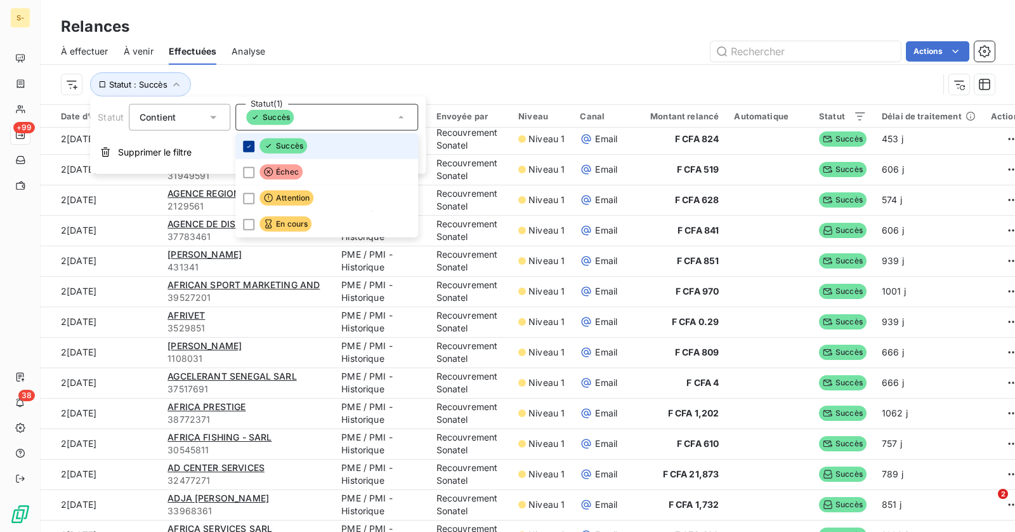
click at [246, 148] on icon at bounding box center [249, 146] width 8 height 8
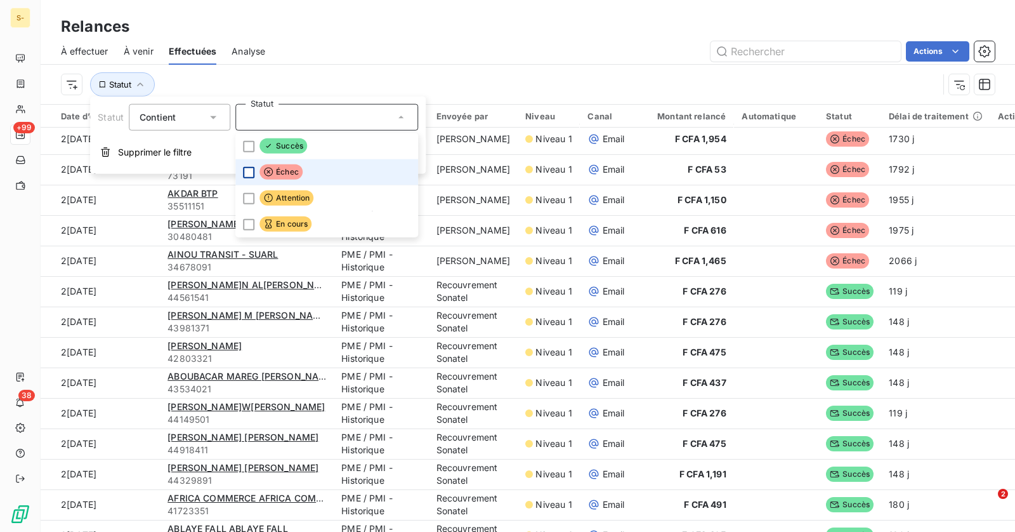
click at [246, 175] on div at bounding box center [248, 171] width 11 height 11
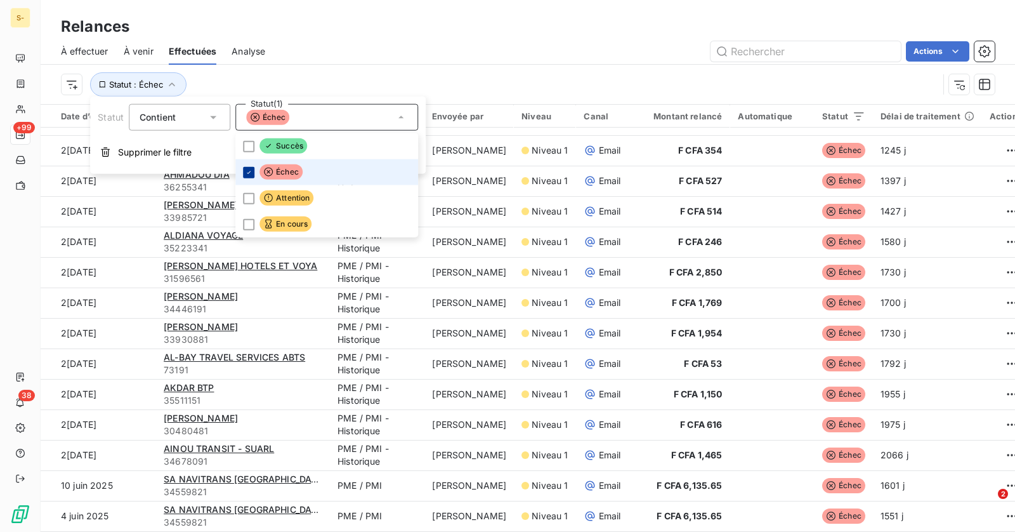
scroll to position [1184, 0]
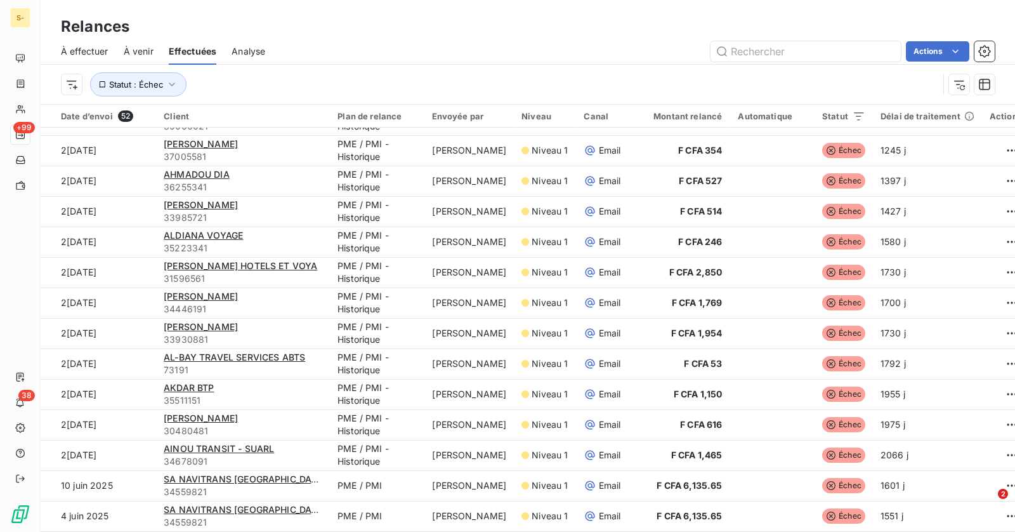
click at [389, 62] on div "À effectuer À venir Effectuées Analyse Actions" at bounding box center [528, 51] width 975 height 27
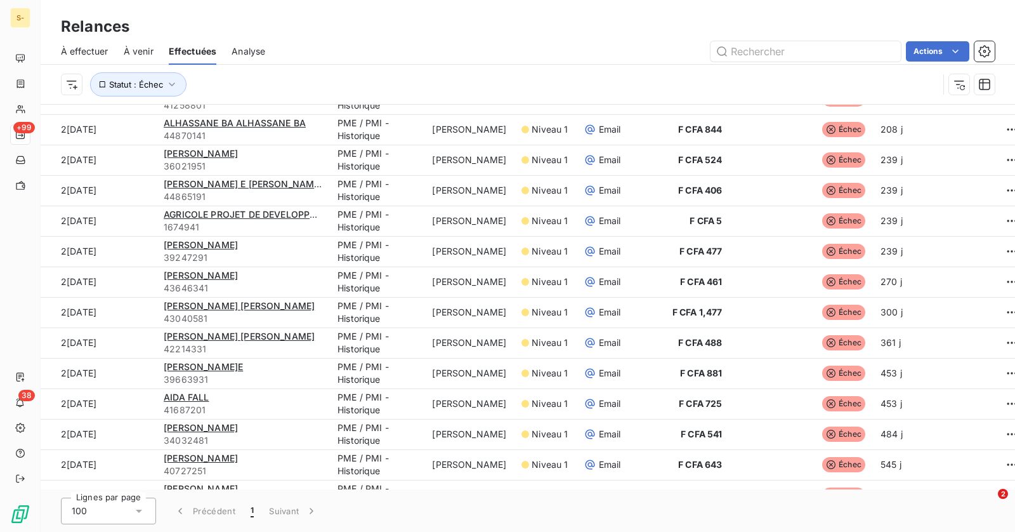
scroll to position [578, 0]
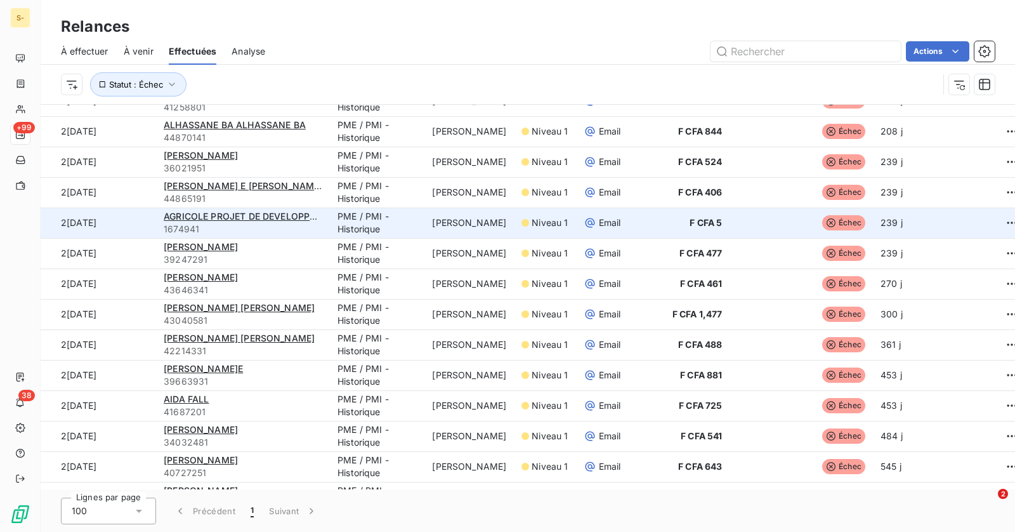
click at [413, 222] on td "PME / PMI - Historique" at bounding box center [377, 223] width 95 height 30
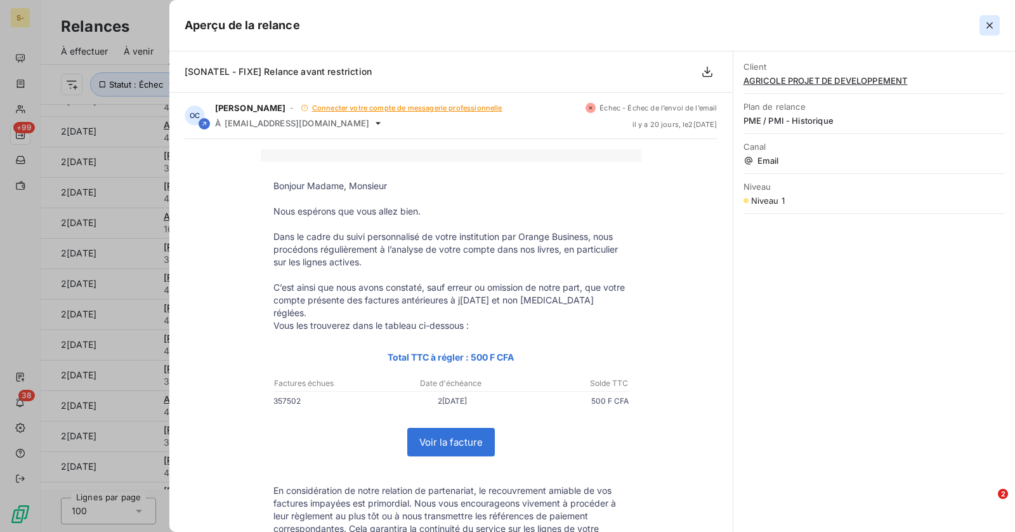
click at [991, 27] on icon "button" at bounding box center [990, 25] width 6 height 6
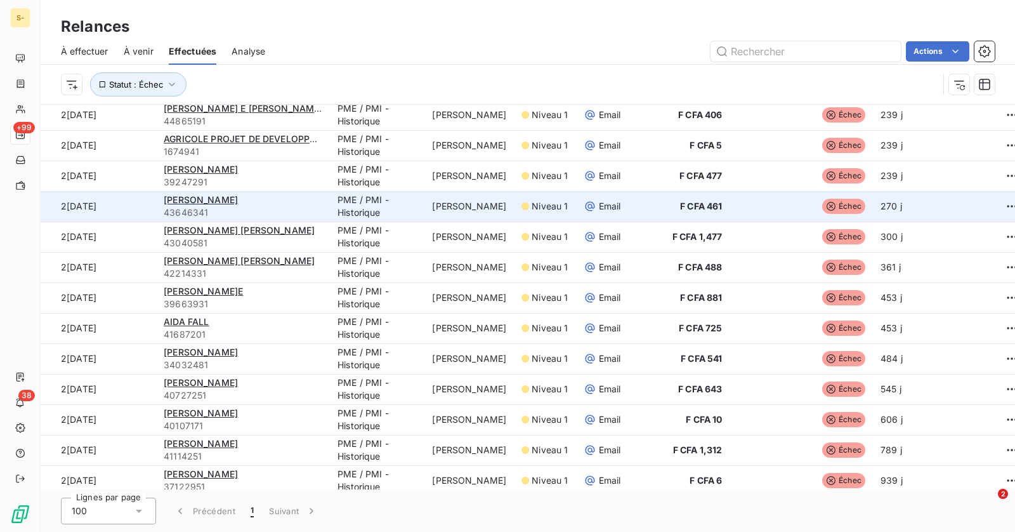
scroll to position [651, 0]
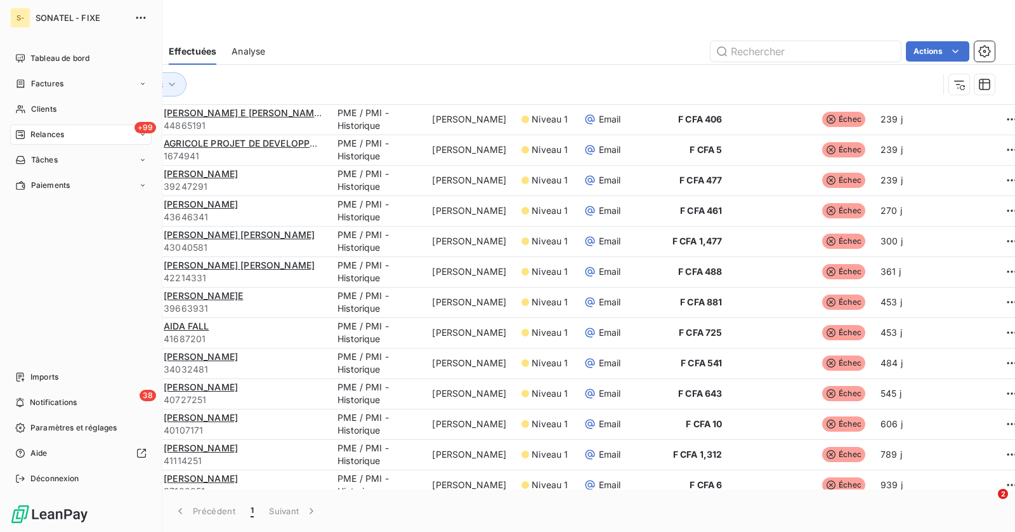
click at [38, 137] on span "Relances" at bounding box center [47, 134] width 34 height 11
click at [55, 162] on span "À effectuer" at bounding box center [50, 159] width 41 height 11
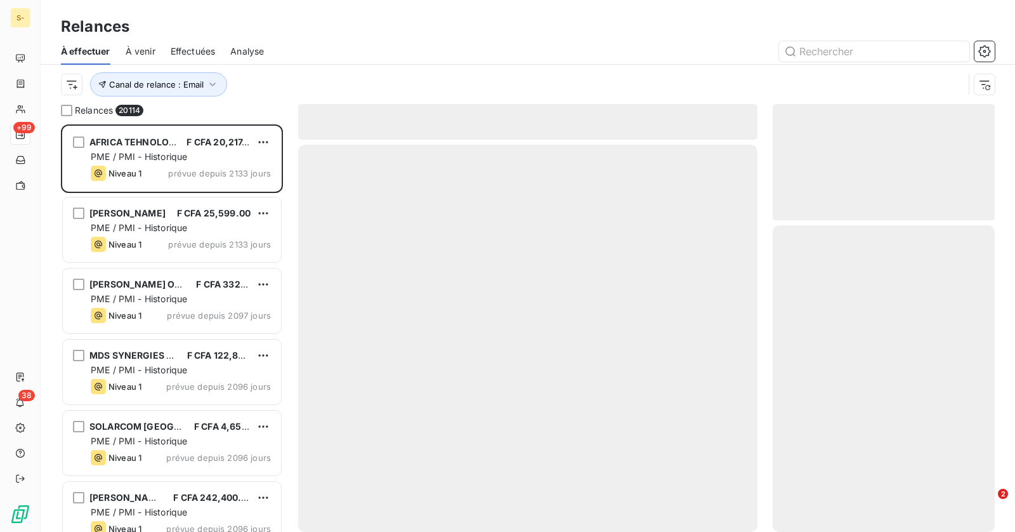
scroll to position [407, 222]
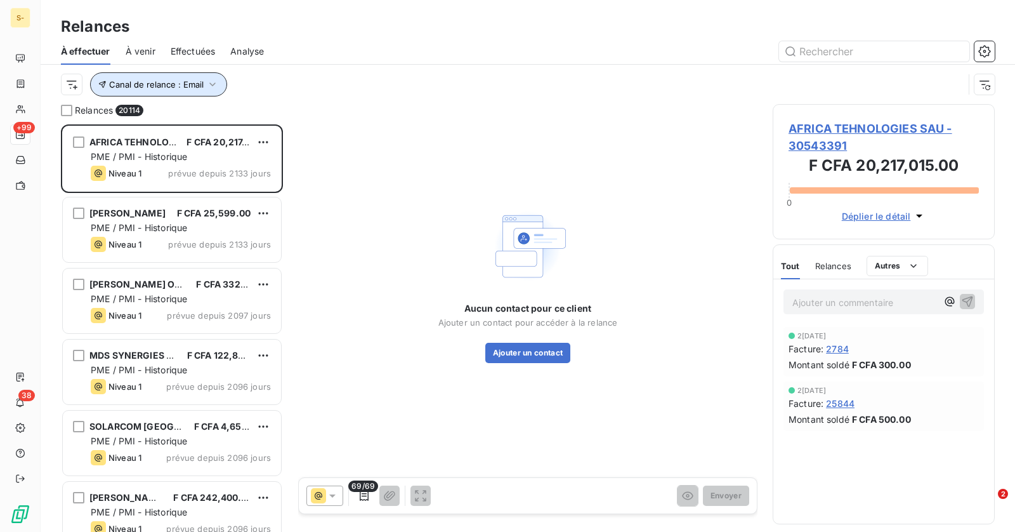
click at [171, 81] on span "Canal de relance : Email" at bounding box center [156, 84] width 95 height 10
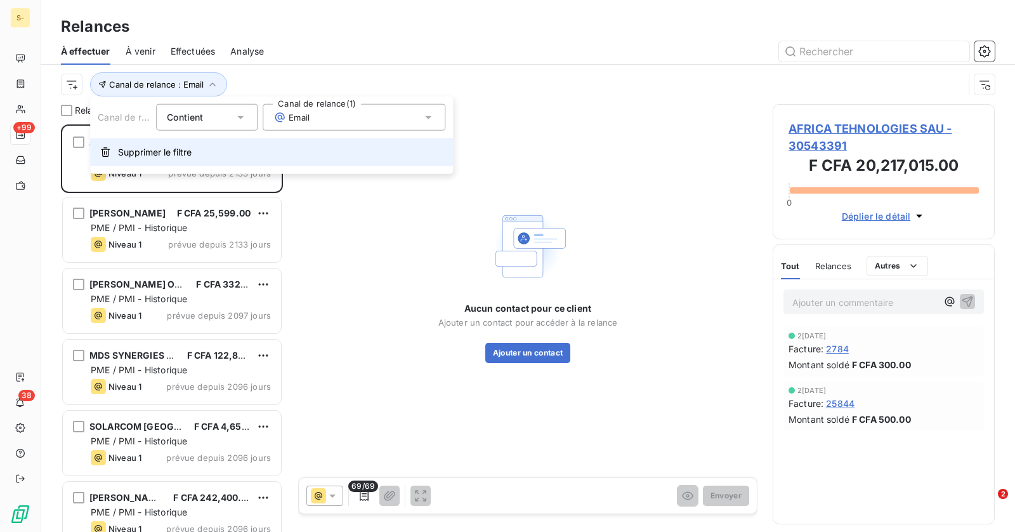
click at [171, 156] on span "Supprimer le filtre" at bounding box center [155, 152] width 74 height 13
